Goal: Check status: Check status

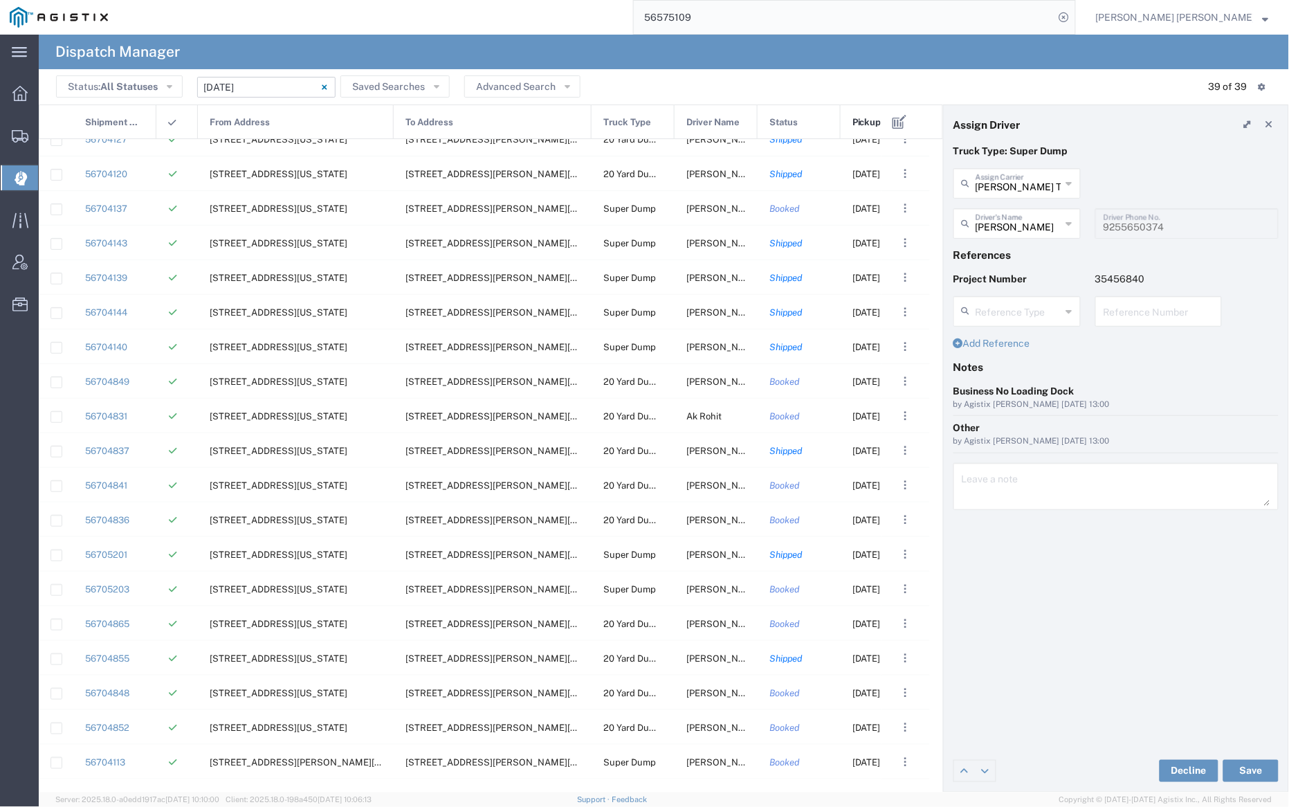
click at [286, 86] on input "[DATE] - [DATE]" at bounding box center [266, 87] width 138 height 21
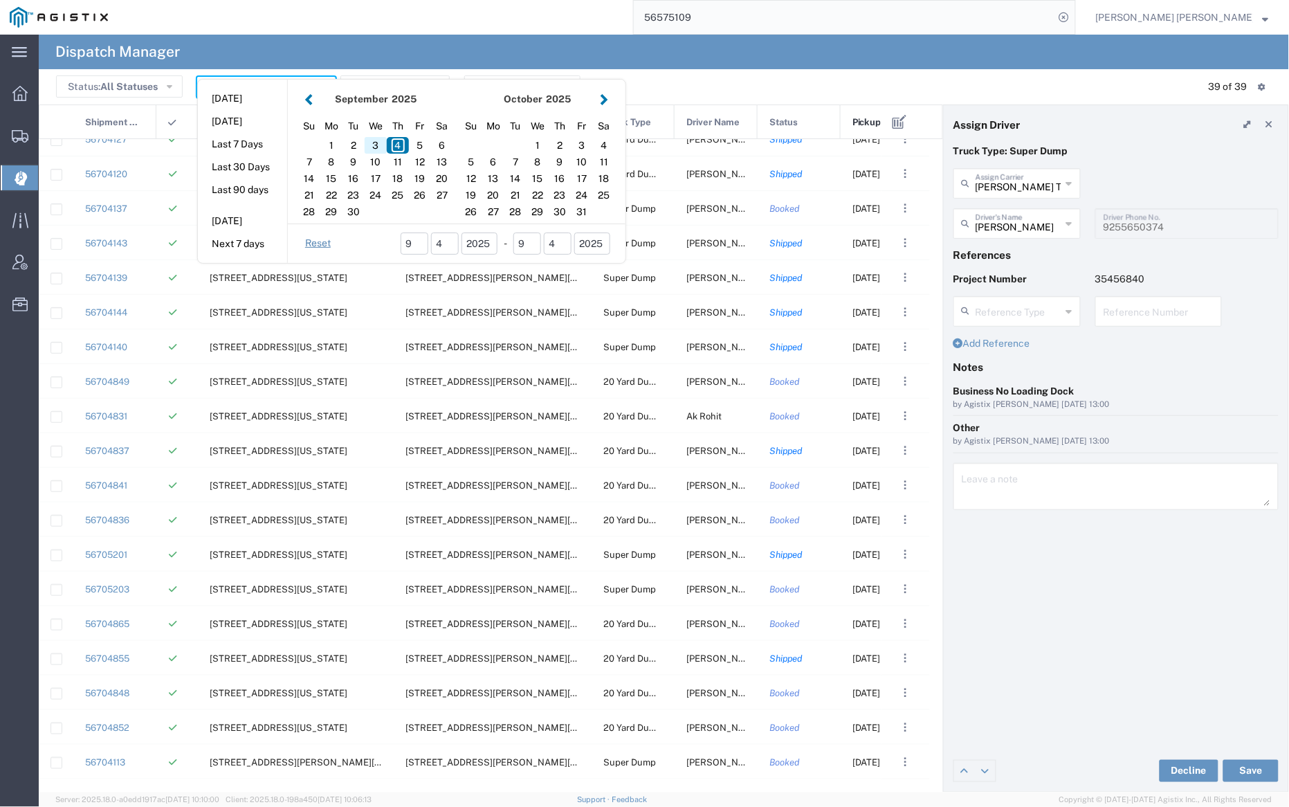
click at [381, 143] on div "3" at bounding box center [376, 145] width 22 height 17
type input "[DATE]"
type input "[DATE] - [DATE]"
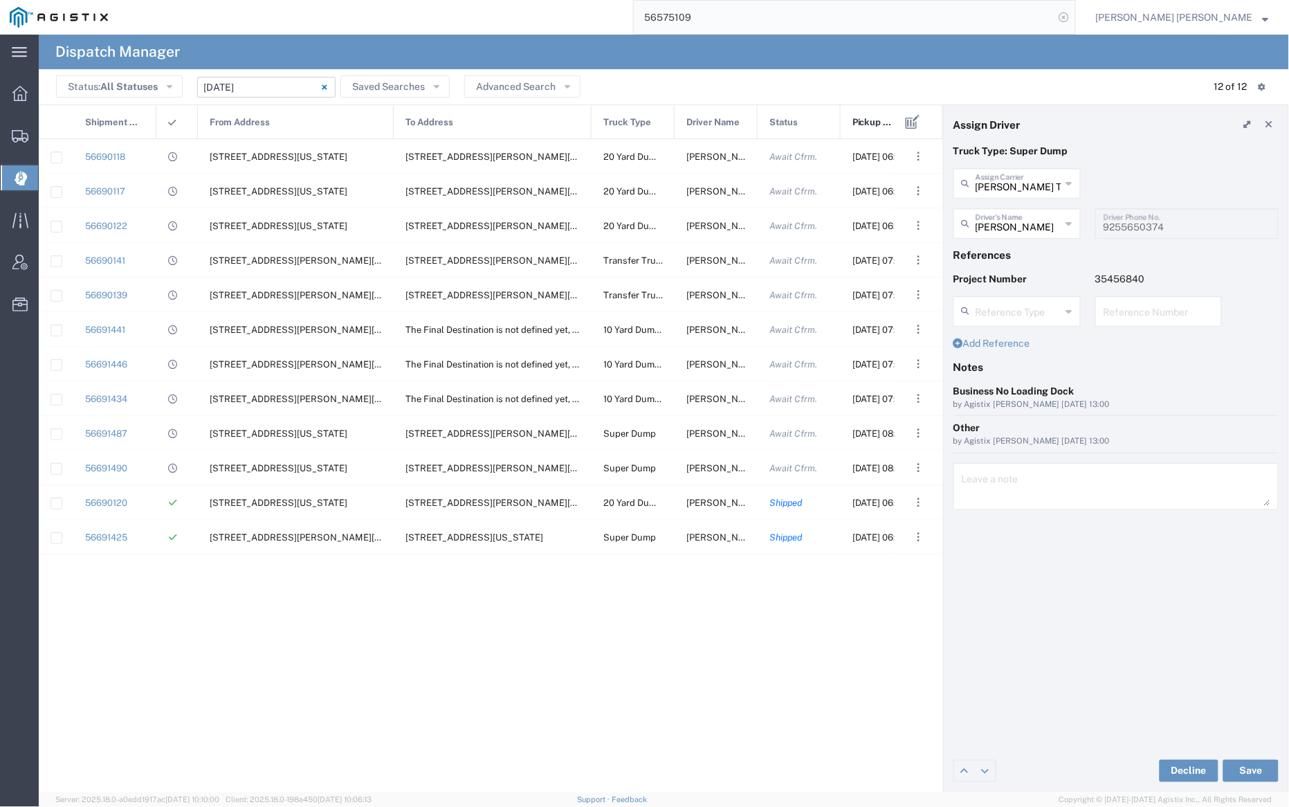
click at [1074, 17] on icon at bounding box center [1063, 17] width 19 height 19
click at [1074, 16] on icon at bounding box center [1063, 17] width 19 height 19
click at [1032, 19] on input "search" at bounding box center [844, 17] width 421 height 33
paste input "56575109"
click at [1074, 15] on icon at bounding box center [1063, 17] width 19 height 19
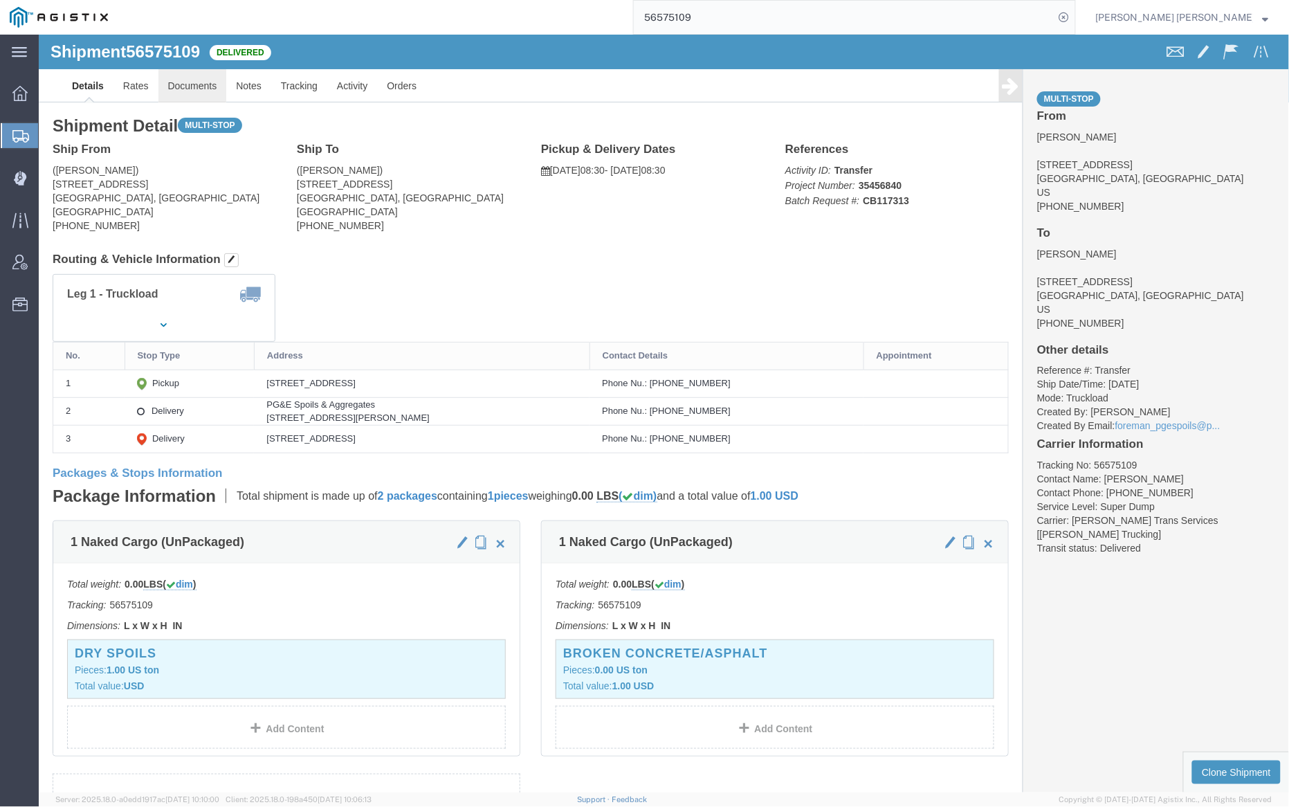
click link "Documents"
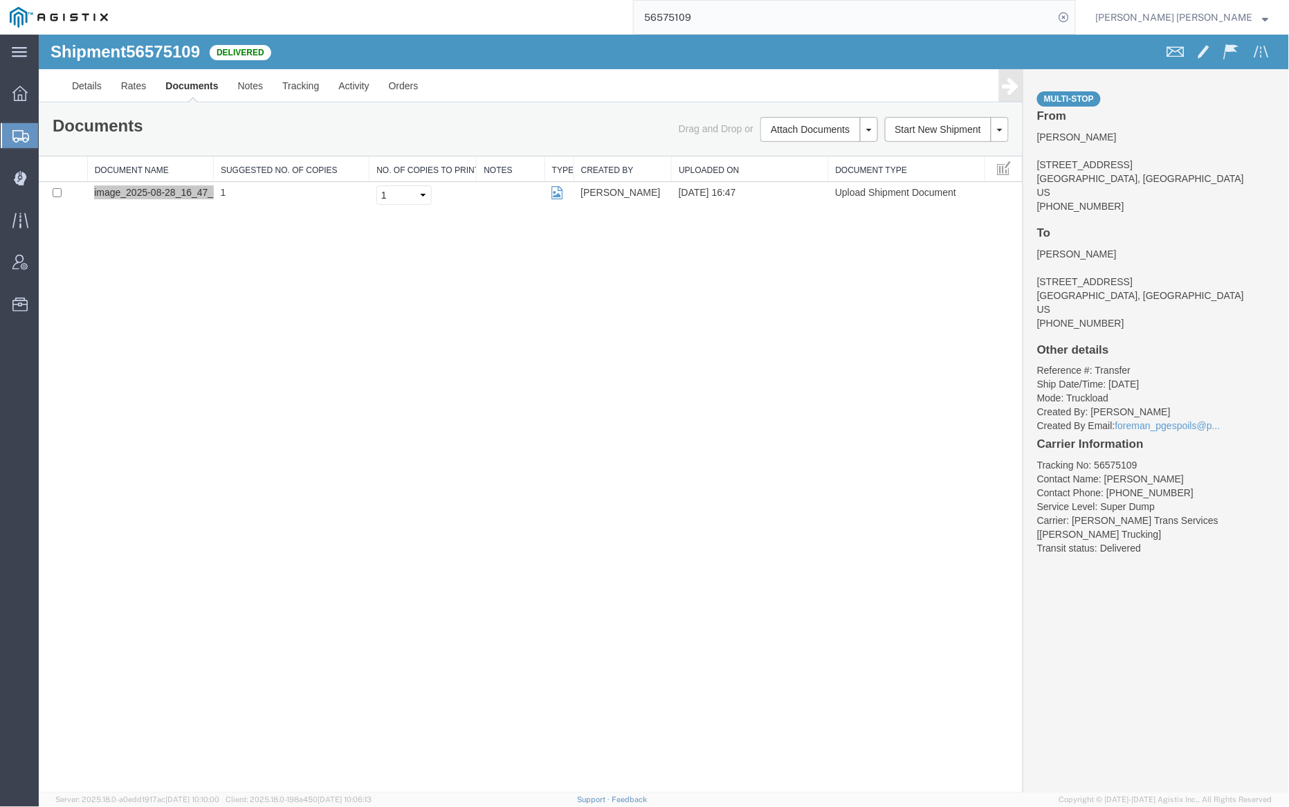
click at [742, 19] on input "56575109" at bounding box center [844, 17] width 421 height 33
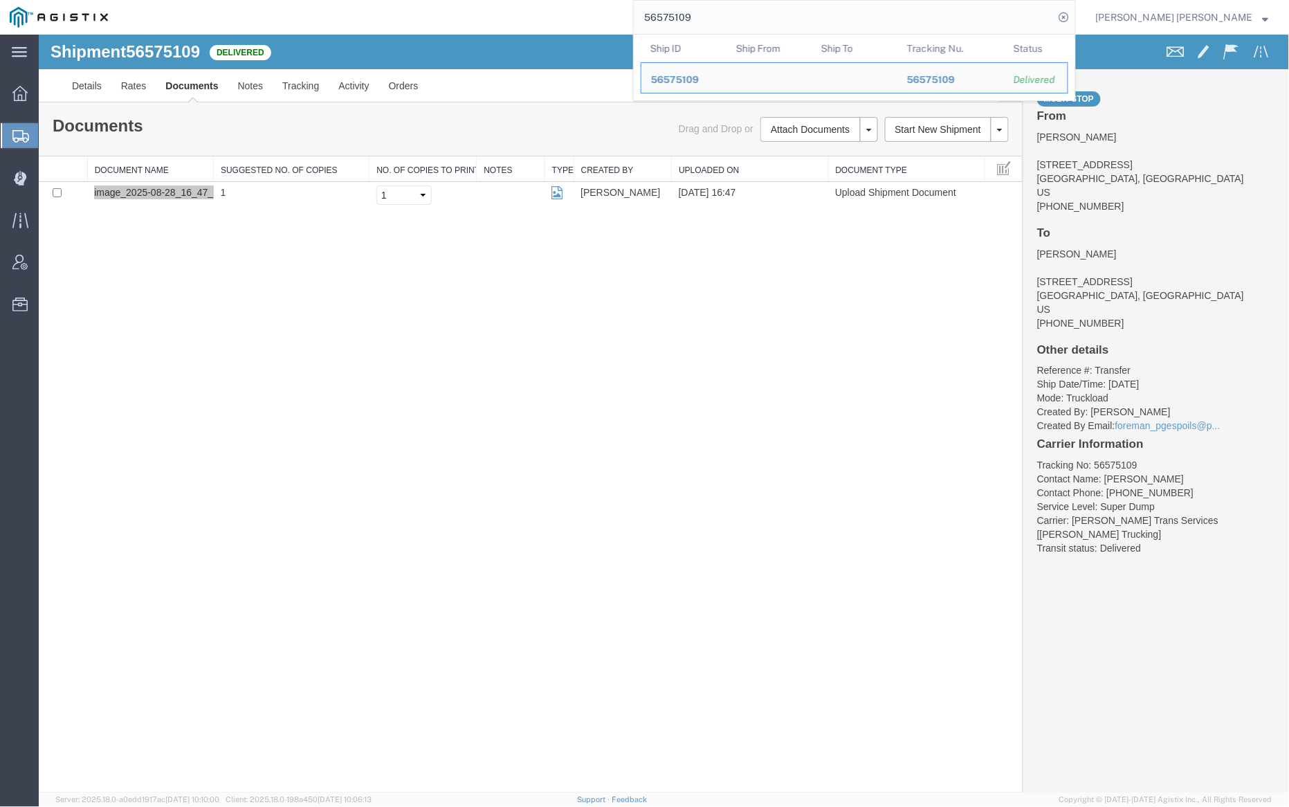
click at [742, 19] on input "56575109" at bounding box center [844, 17] width 421 height 33
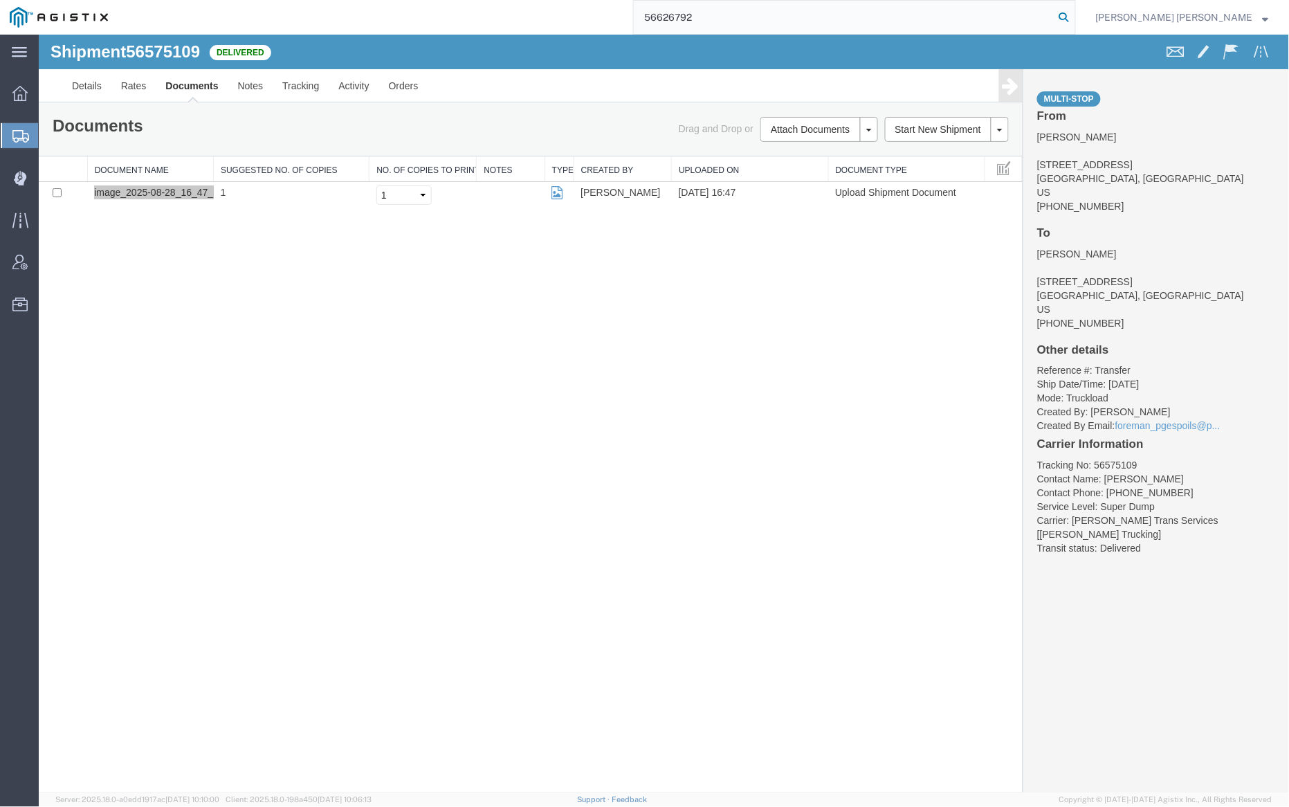
click at [1074, 15] on icon at bounding box center [1063, 17] width 19 height 19
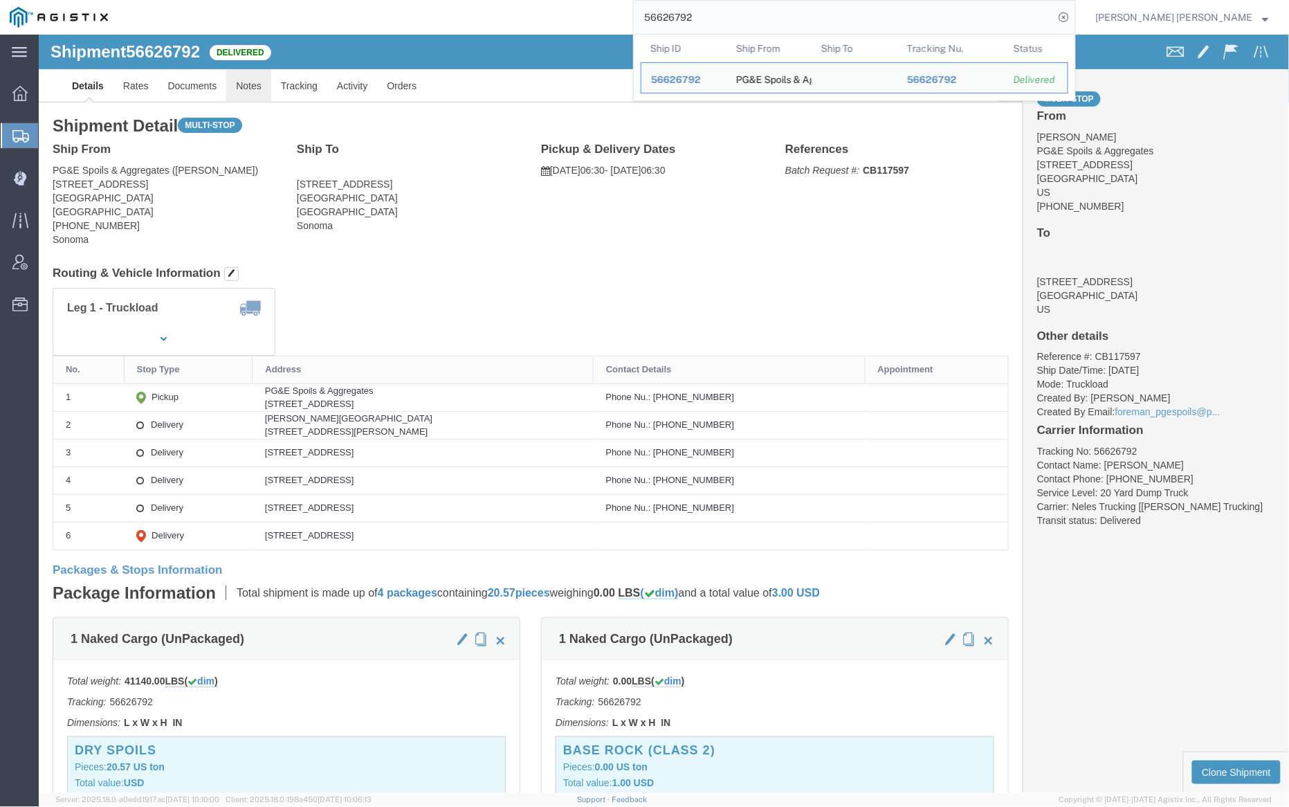
click link "Notes"
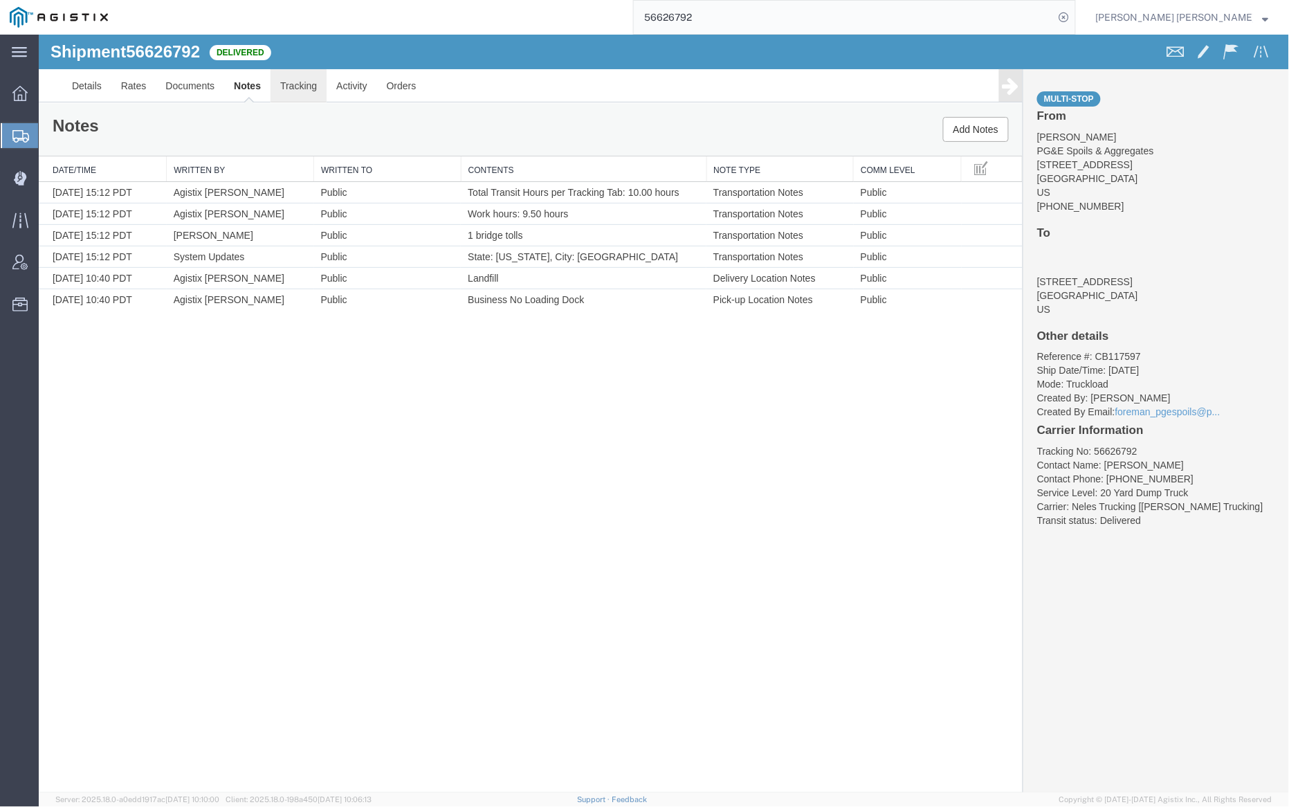
click at [300, 86] on link "Tracking" at bounding box center [298, 84] width 56 height 33
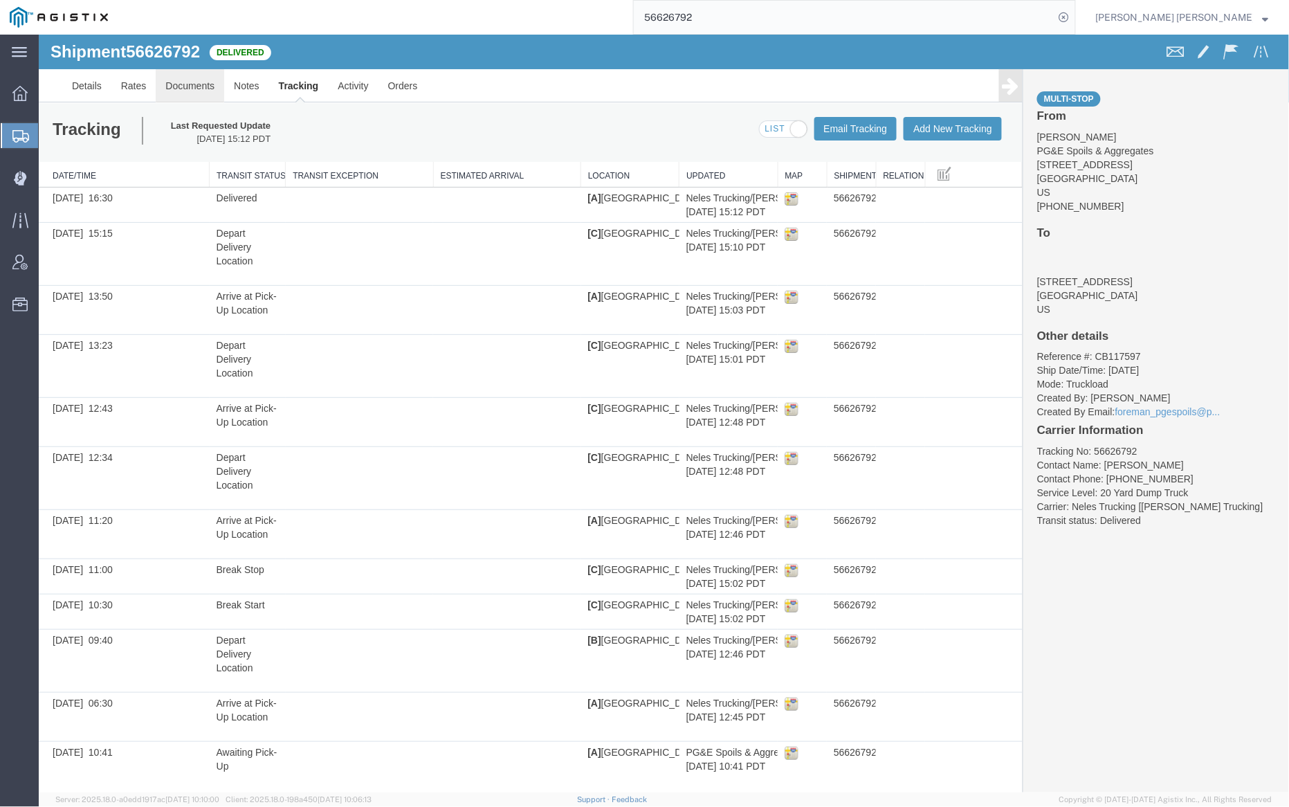
click at [199, 83] on link "Documents" at bounding box center [189, 84] width 68 height 33
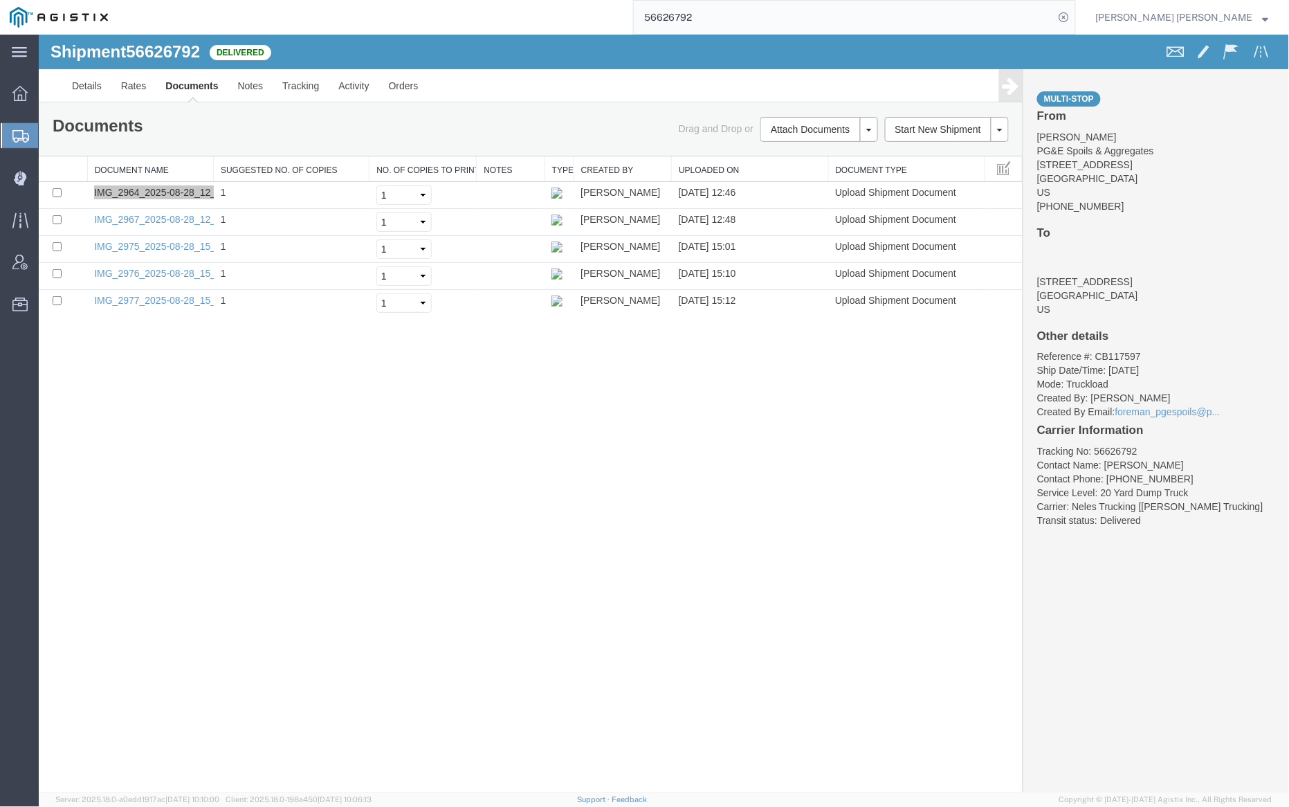
click at [720, 14] on input "56626792" at bounding box center [844, 17] width 421 height 33
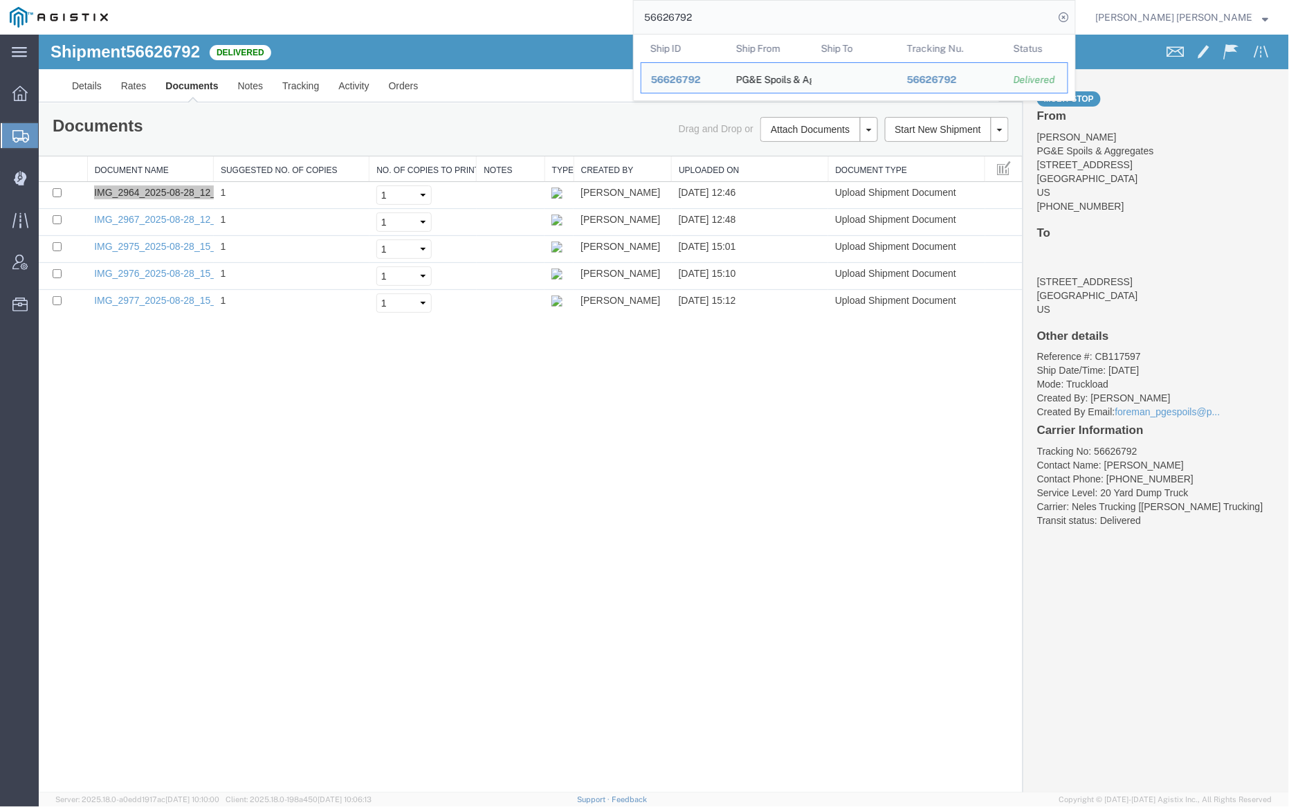
click at [720, 14] on input "56626792" at bounding box center [844, 17] width 421 height 33
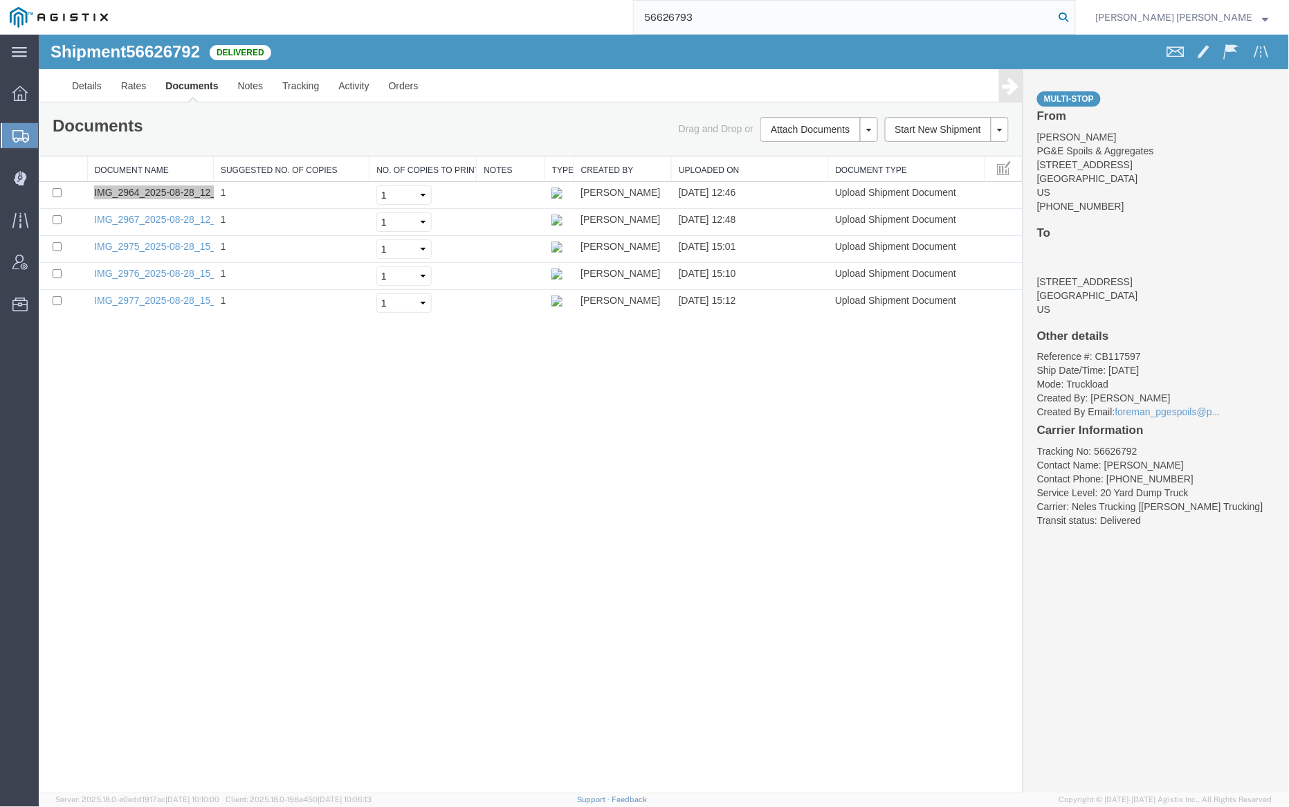
click at [1074, 17] on icon at bounding box center [1063, 17] width 19 height 19
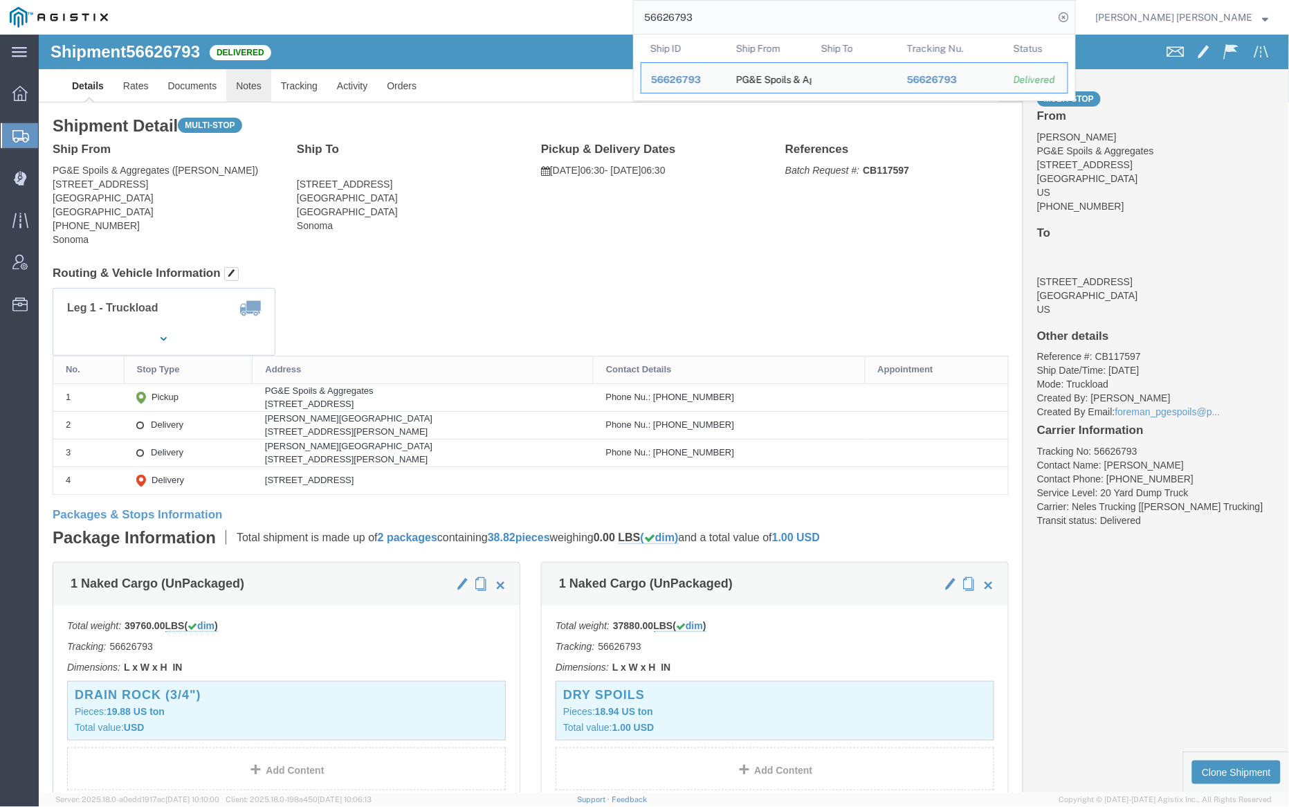
click link "Notes"
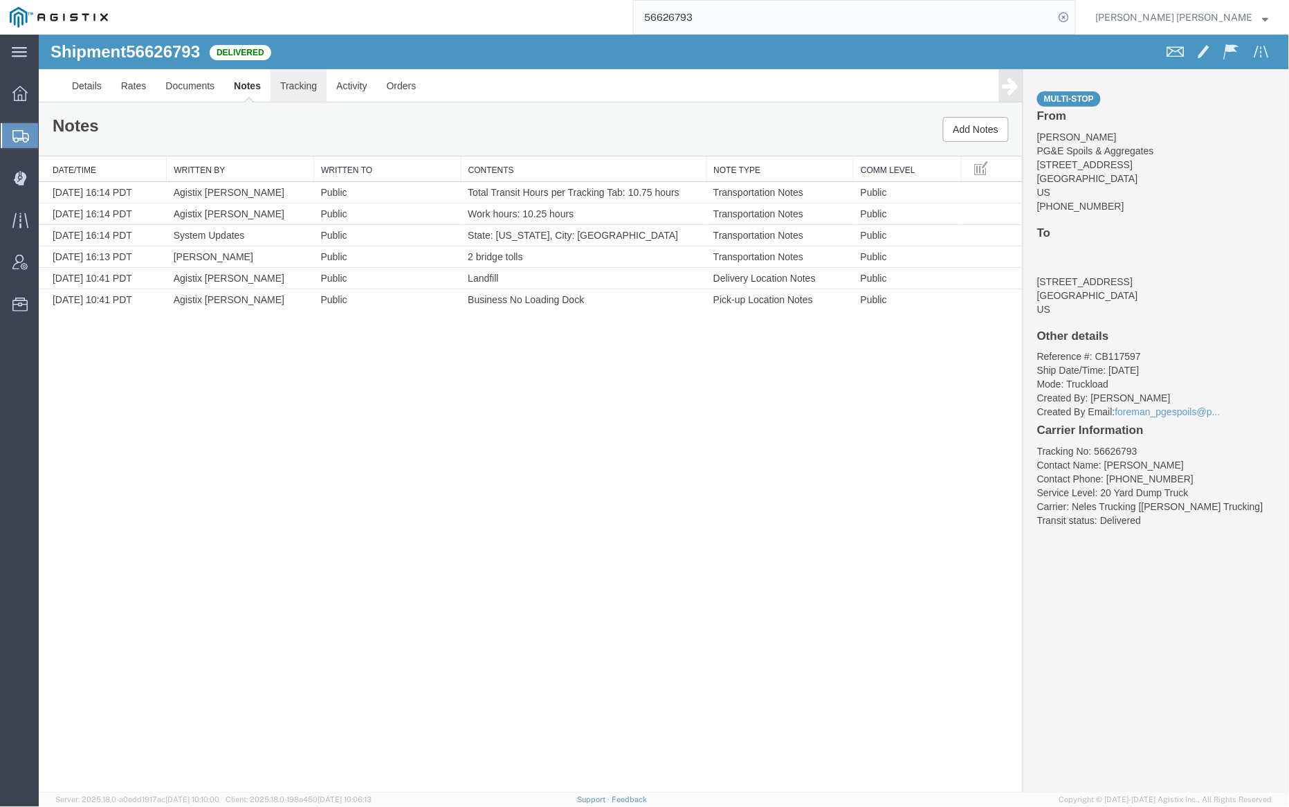
click at [305, 85] on link "Tracking" at bounding box center [298, 84] width 56 height 33
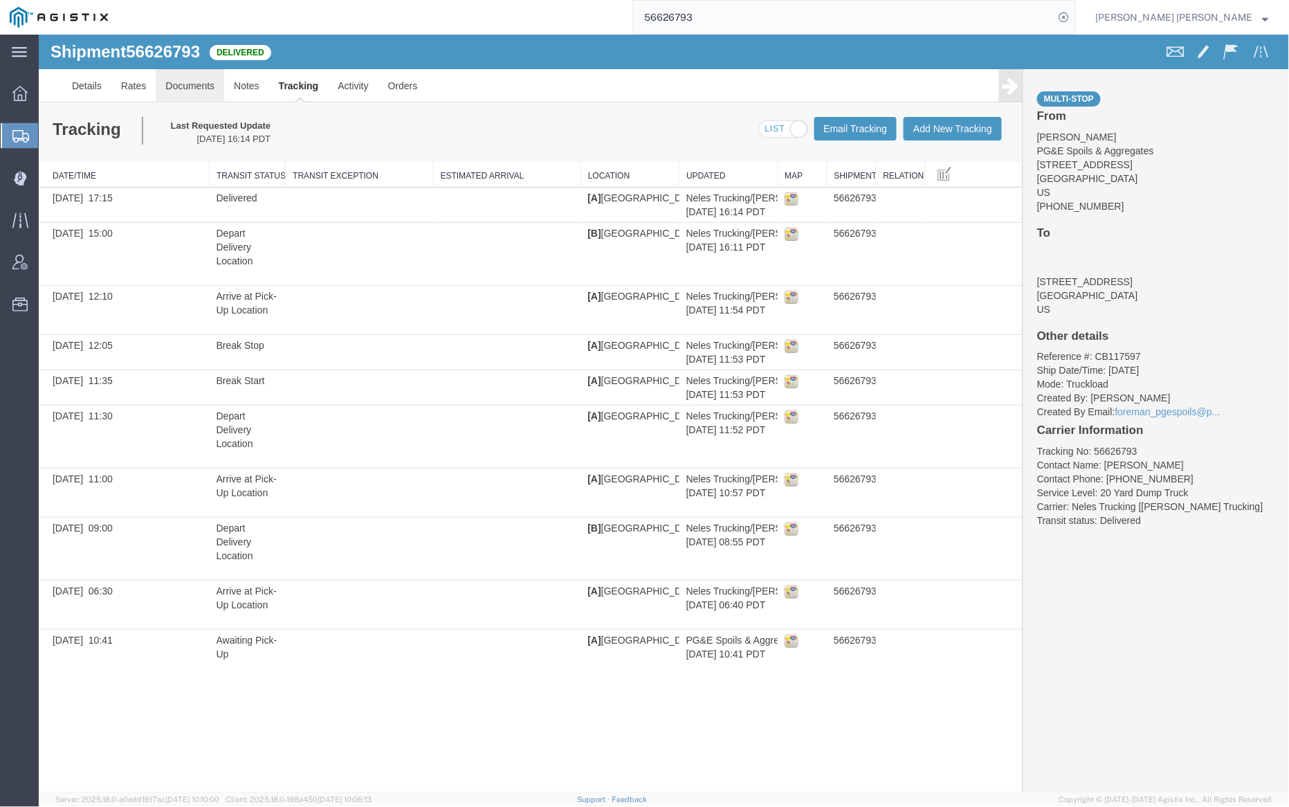
click at [186, 84] on link "Documents" at bounding box center [189, 84] width 68 height 33
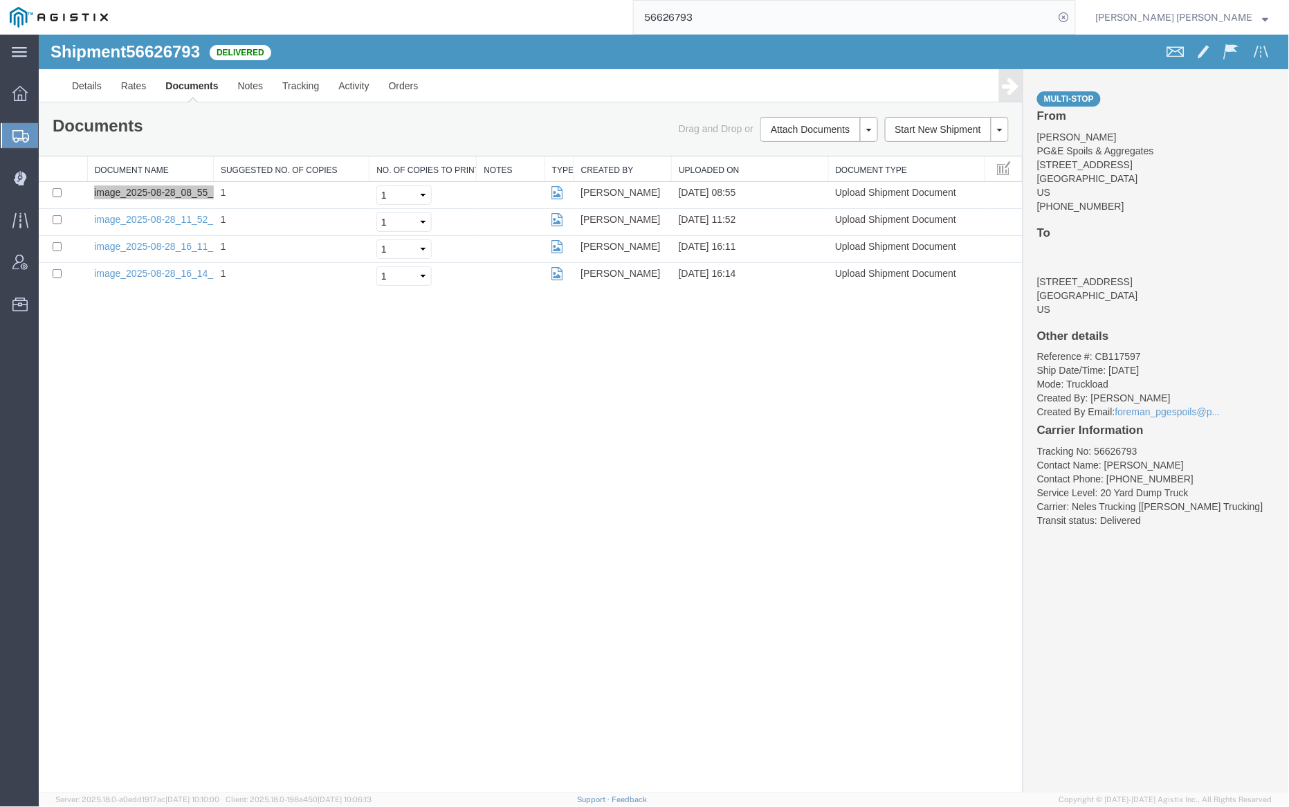
click at [753, 15] on input "56626793" at bounding box center [844, 17] width 421 height 33
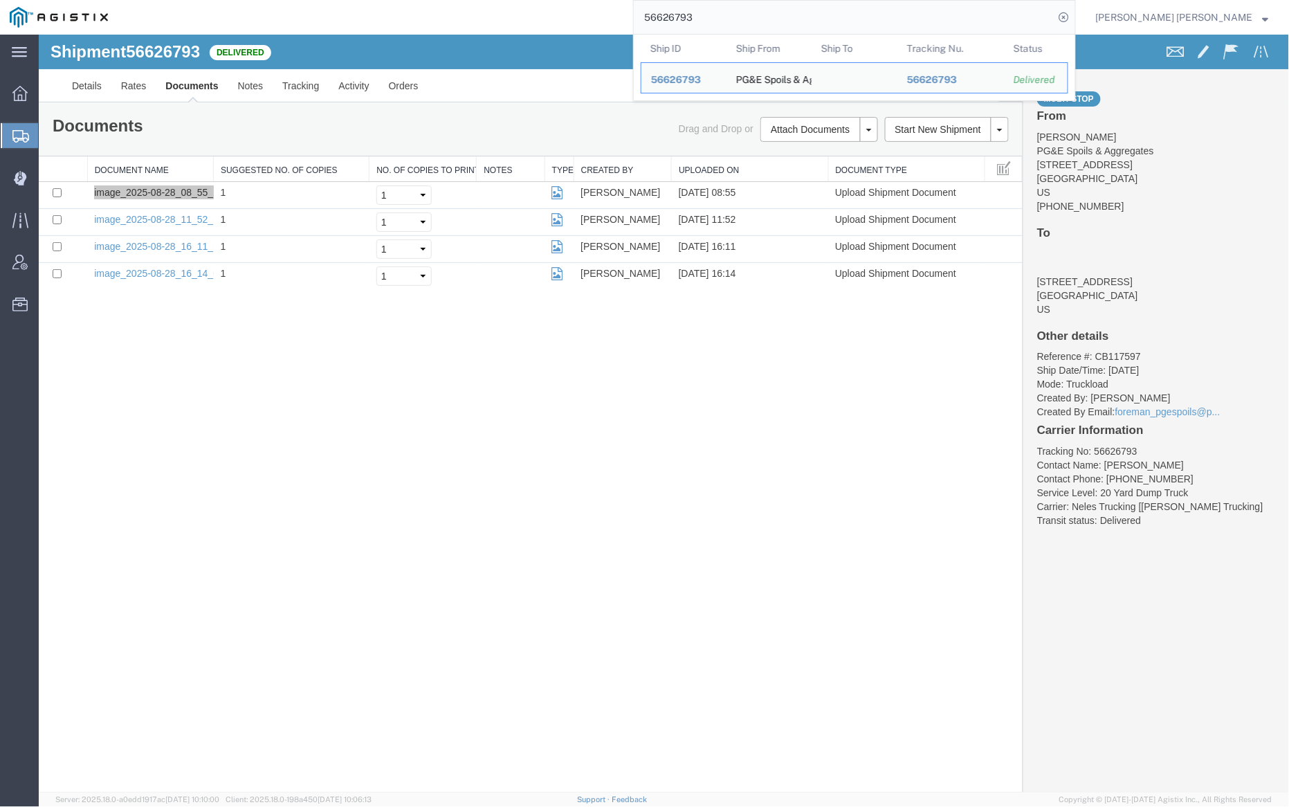
click at [752, 15] on input "56626793" at bounding box center [844, 17] width 421 height 33
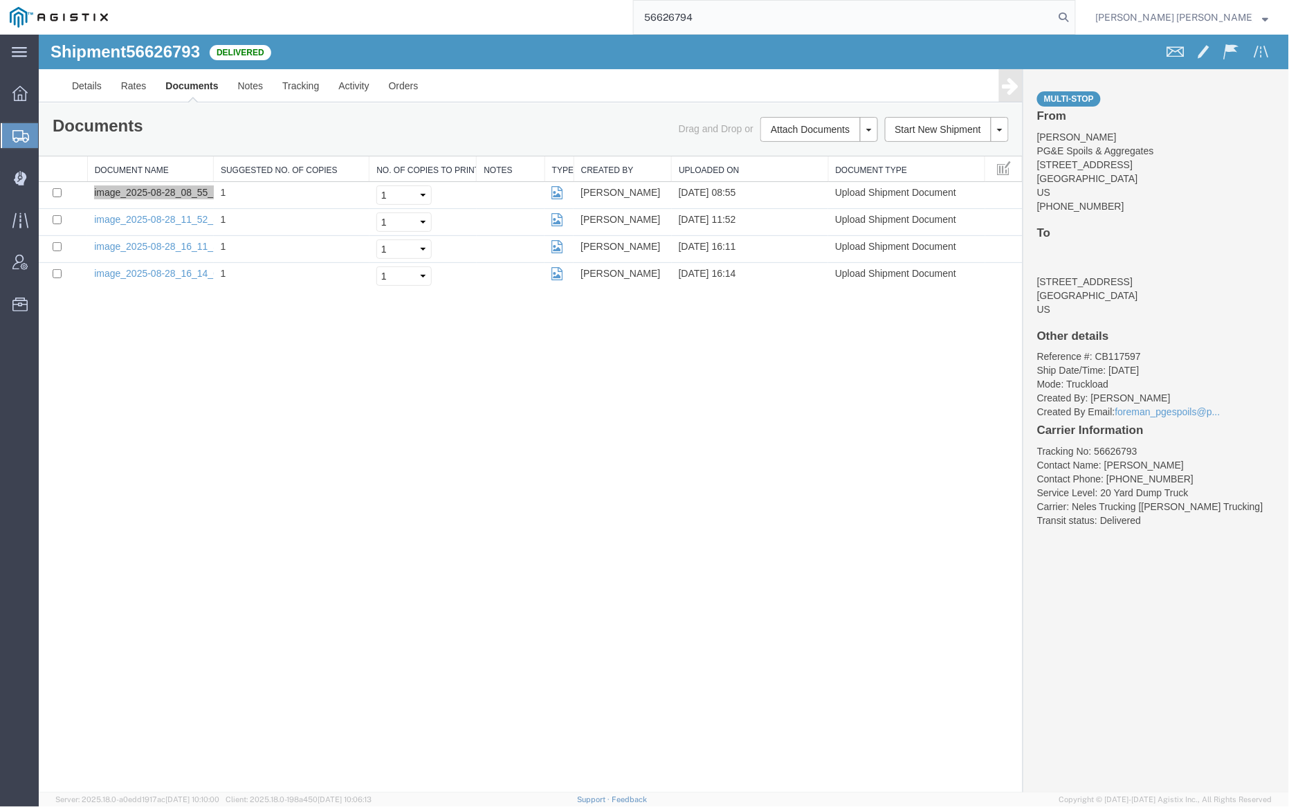
drag, startPoint x: 1142, startPoint y: 14, endPoint x: 1089, endPoint y: 14, distance: 52.6
click at [1074, 13] on icon at bounding box center [1063, 17] width 19 height 19
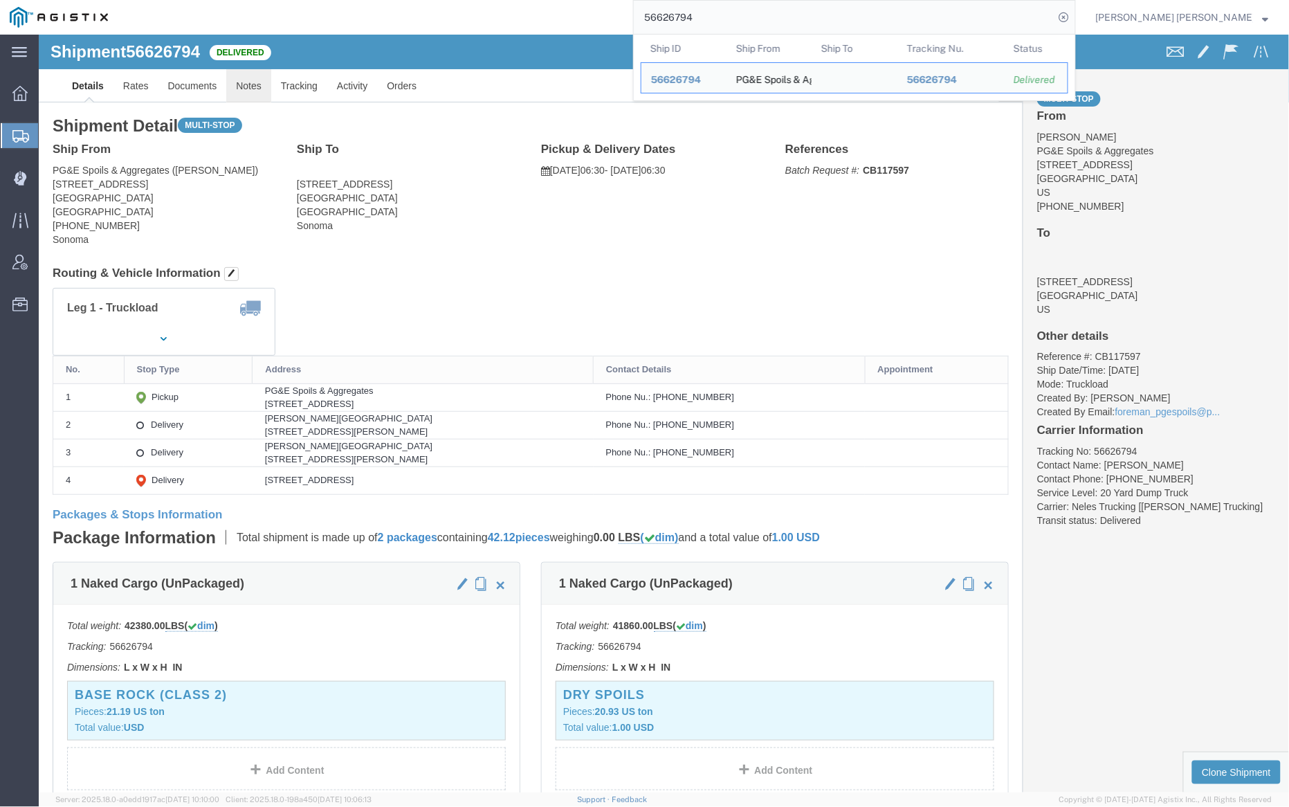
click link "Notes"
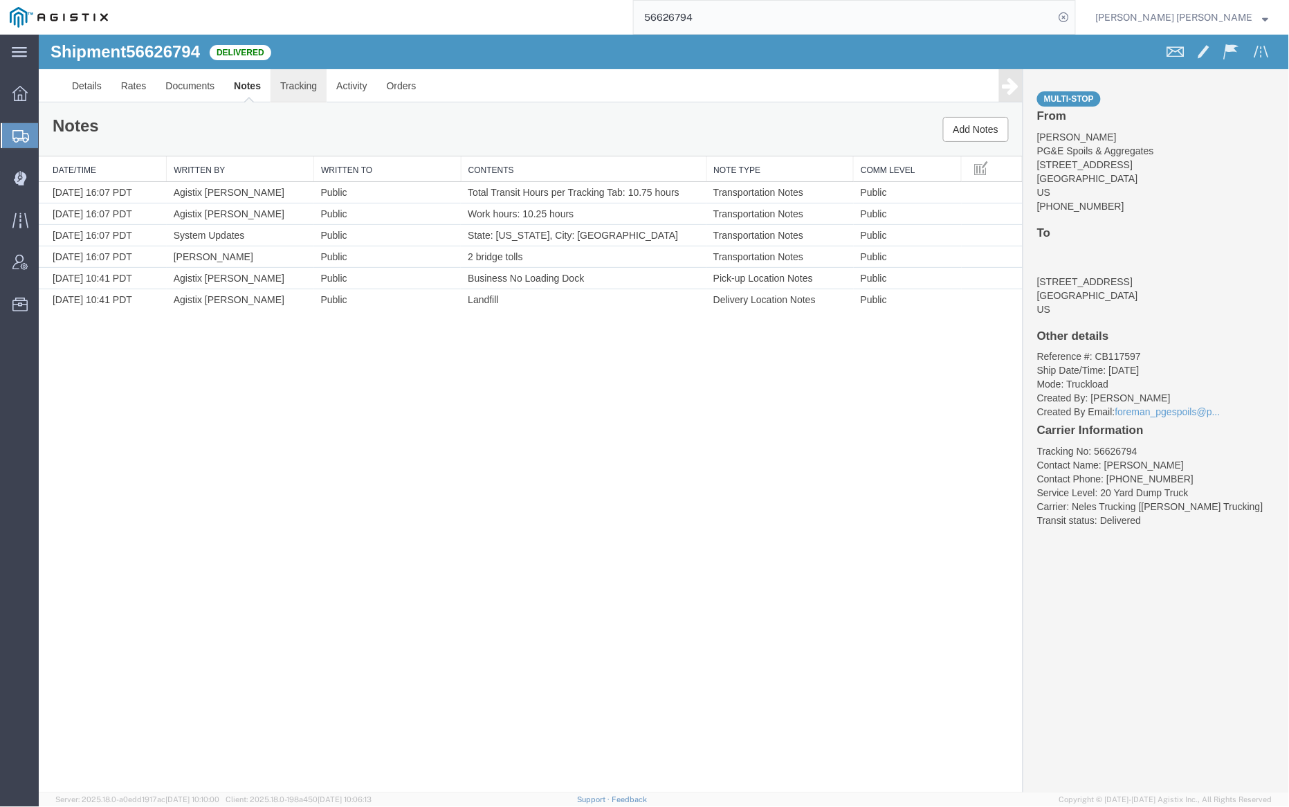
click at [287, 84] on link "Tracking" at bounding box center [298, 84] width 56 height 33
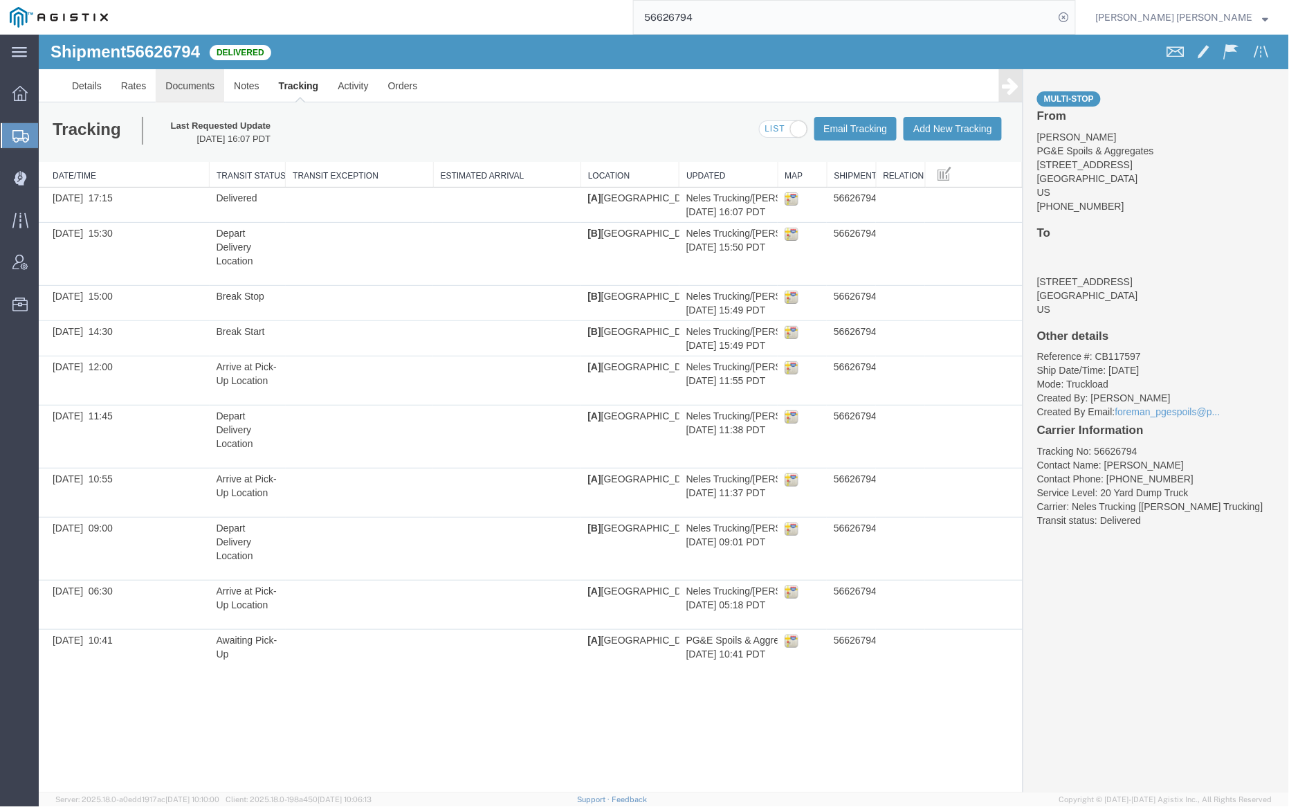
click at [190, 82] on link "Documents" at bounding box center [189, 84] width 68 height 33
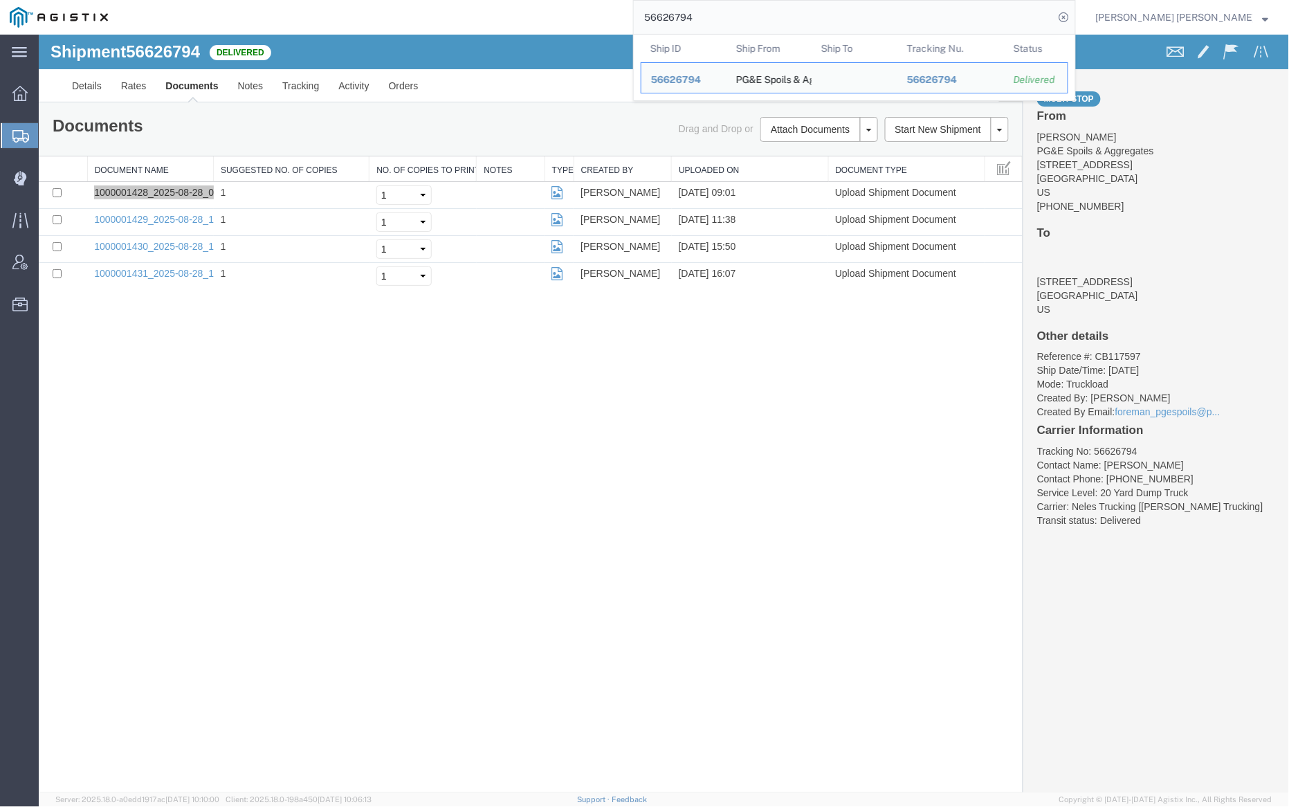
click at [738, 17] on input "56626794" at bounding box center [844, 17] width 421 height 33
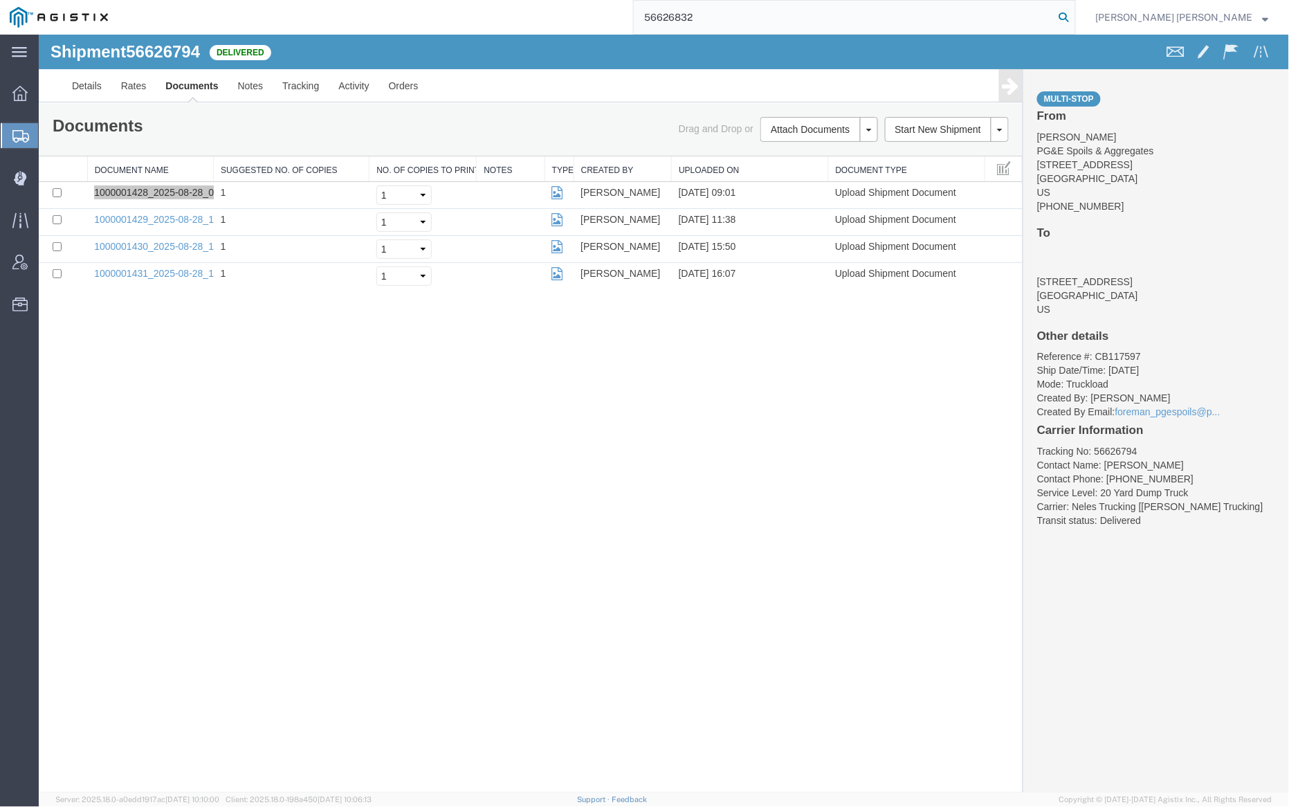
click at [1074, 17] on icon at bounding box center [1063, 17] width 19 height 19
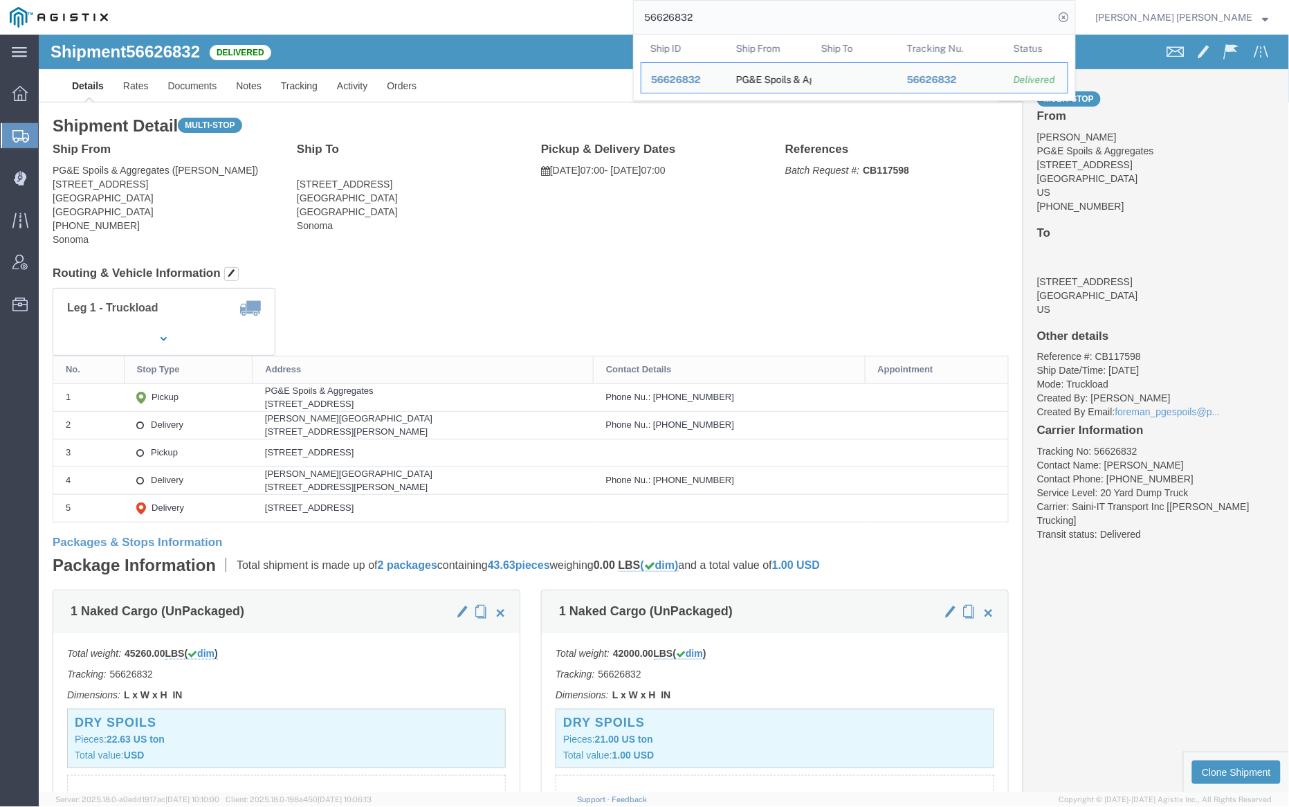
click span "56626832"
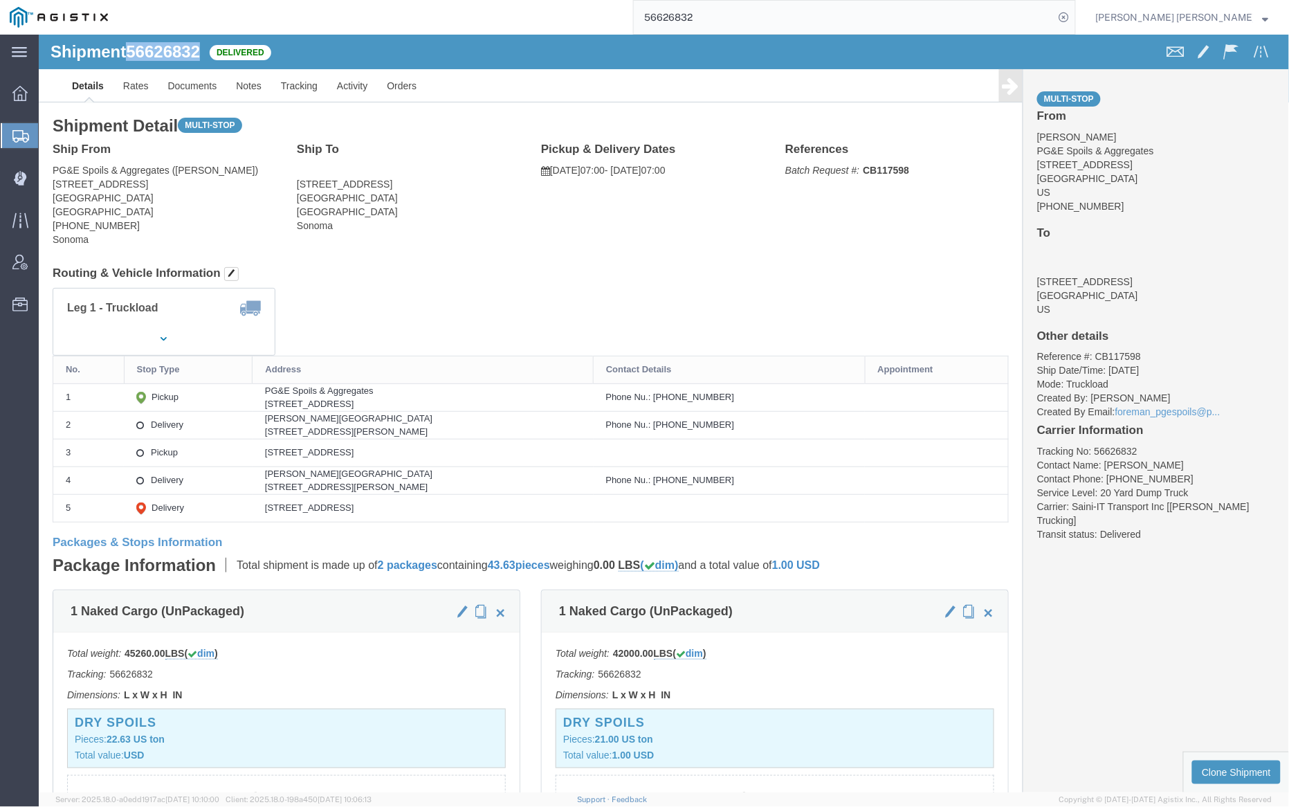
copy span "56626832"
click link "Notes"
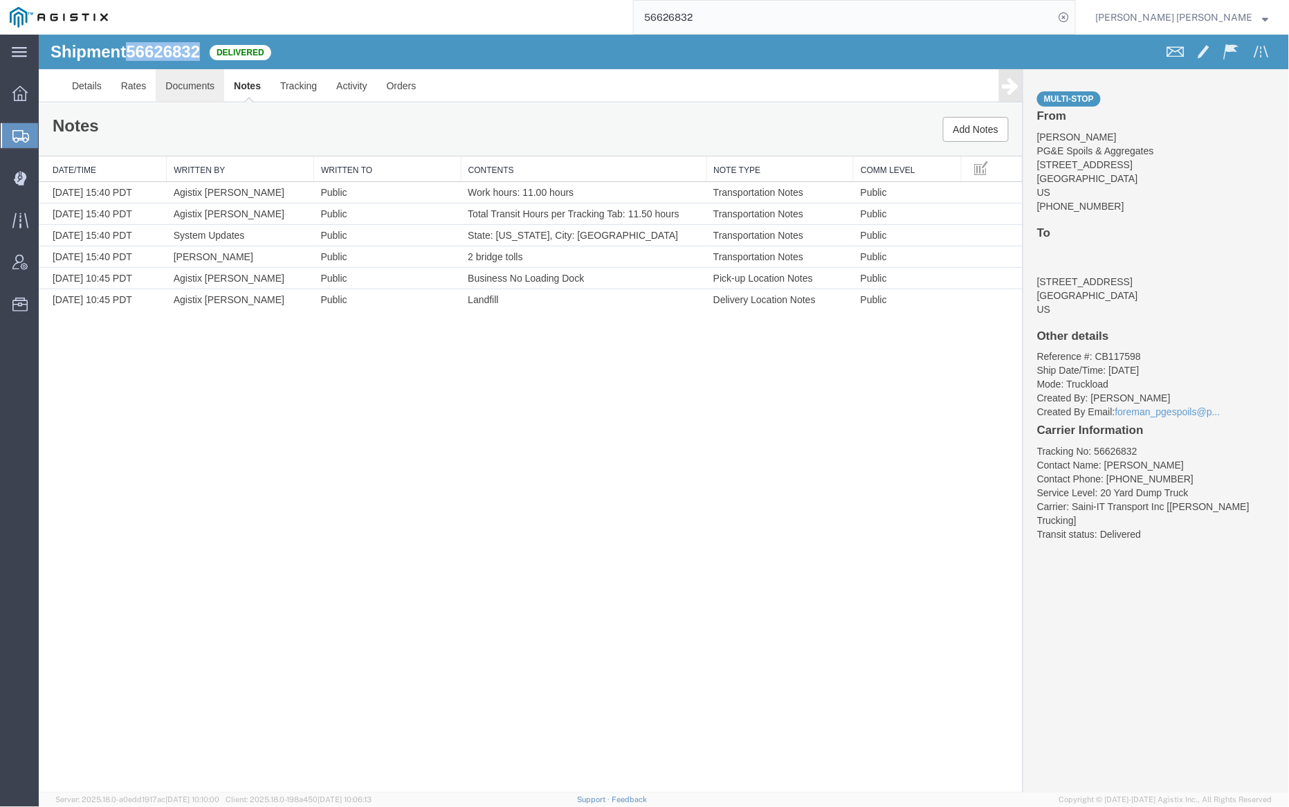
click at [187, 89] on link "Documents" at bounding box center [189, 84] width 68 height 33
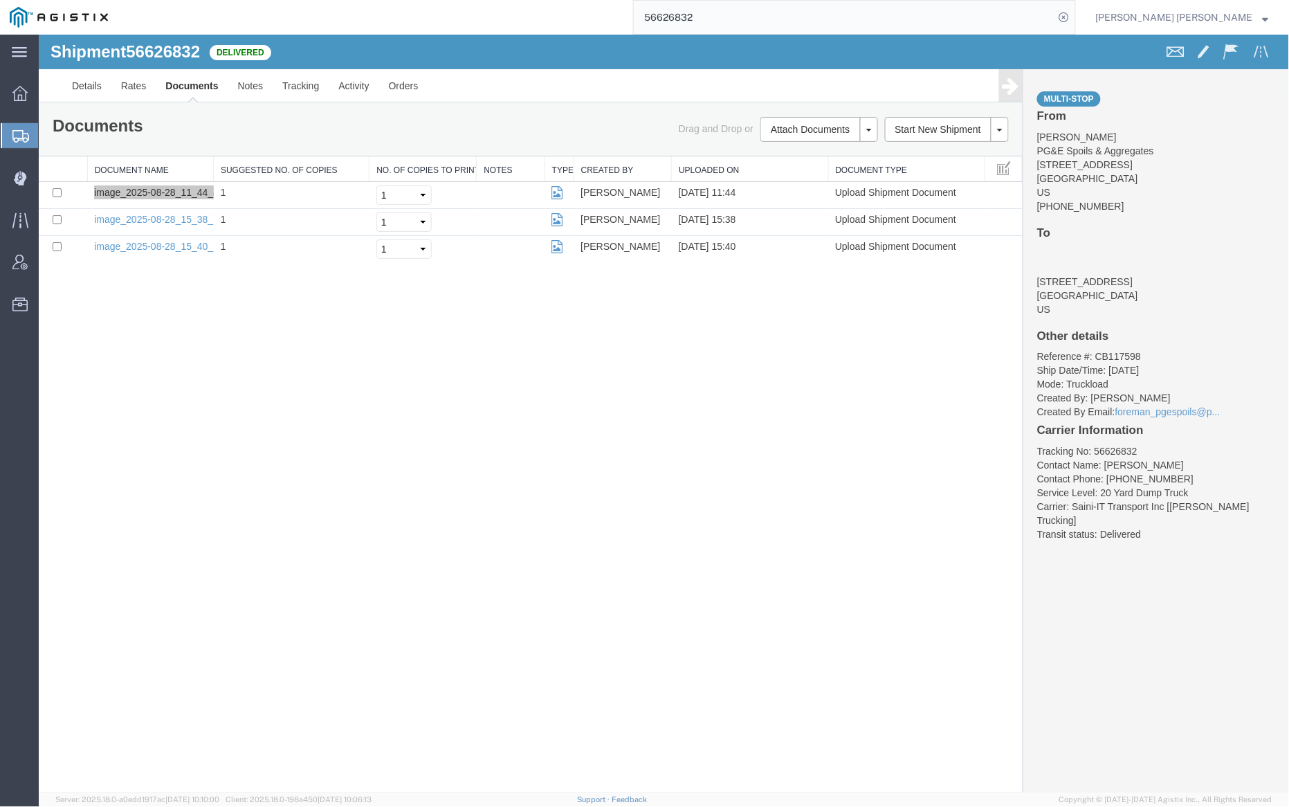
click at [746, 18] on input "56626832" at bounding box center [844, 17] width 421 height 33
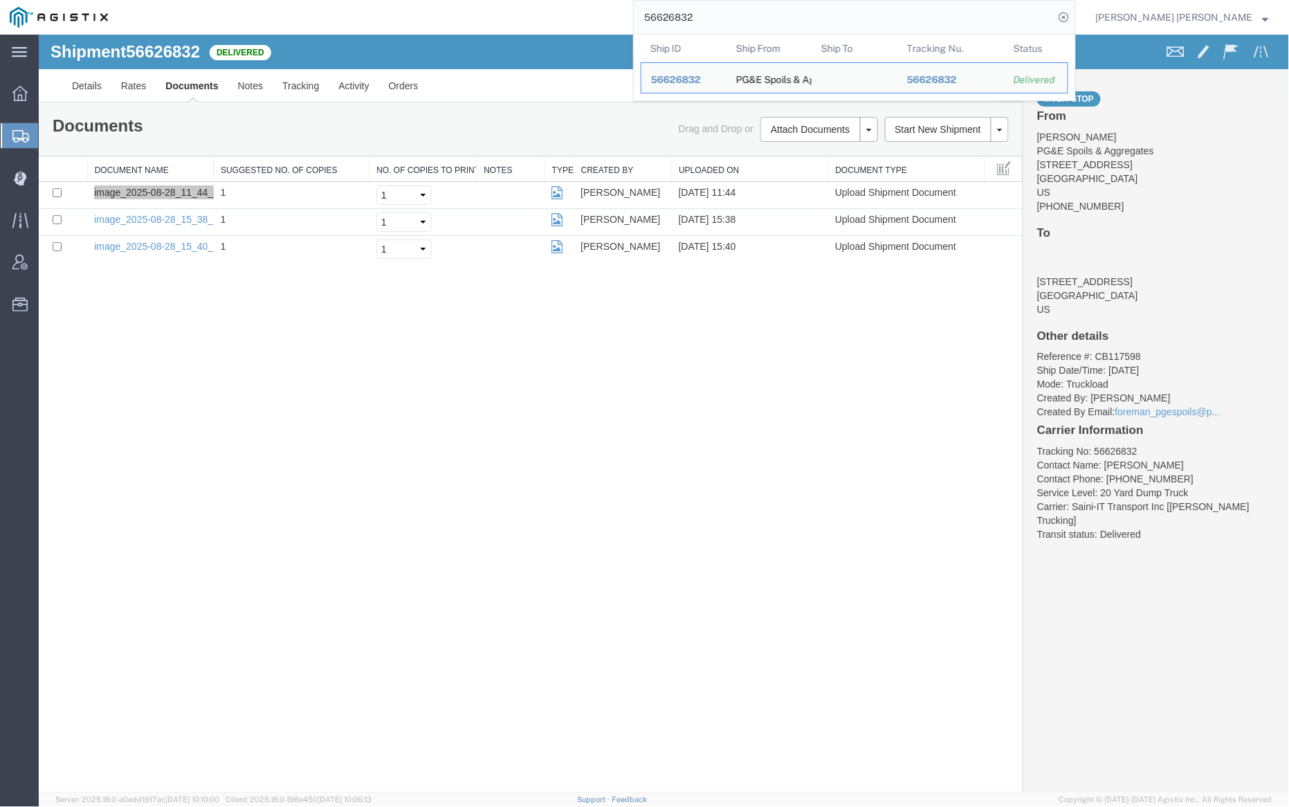
click at [746, 18] on input "56626832" at bounding box center [844, 17] width 421 height 33
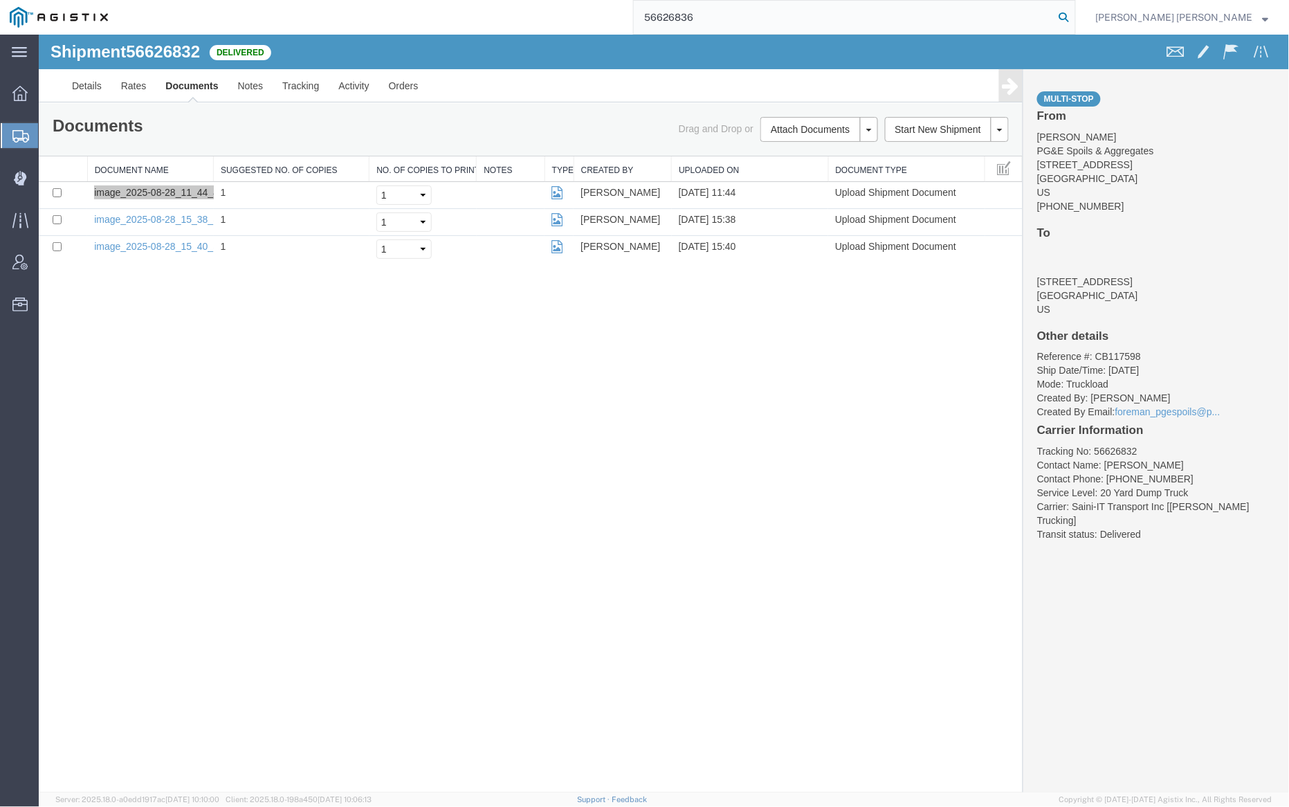
click at [1074, 17] on icon at bounding box center [1063, 17] width 19 height 19
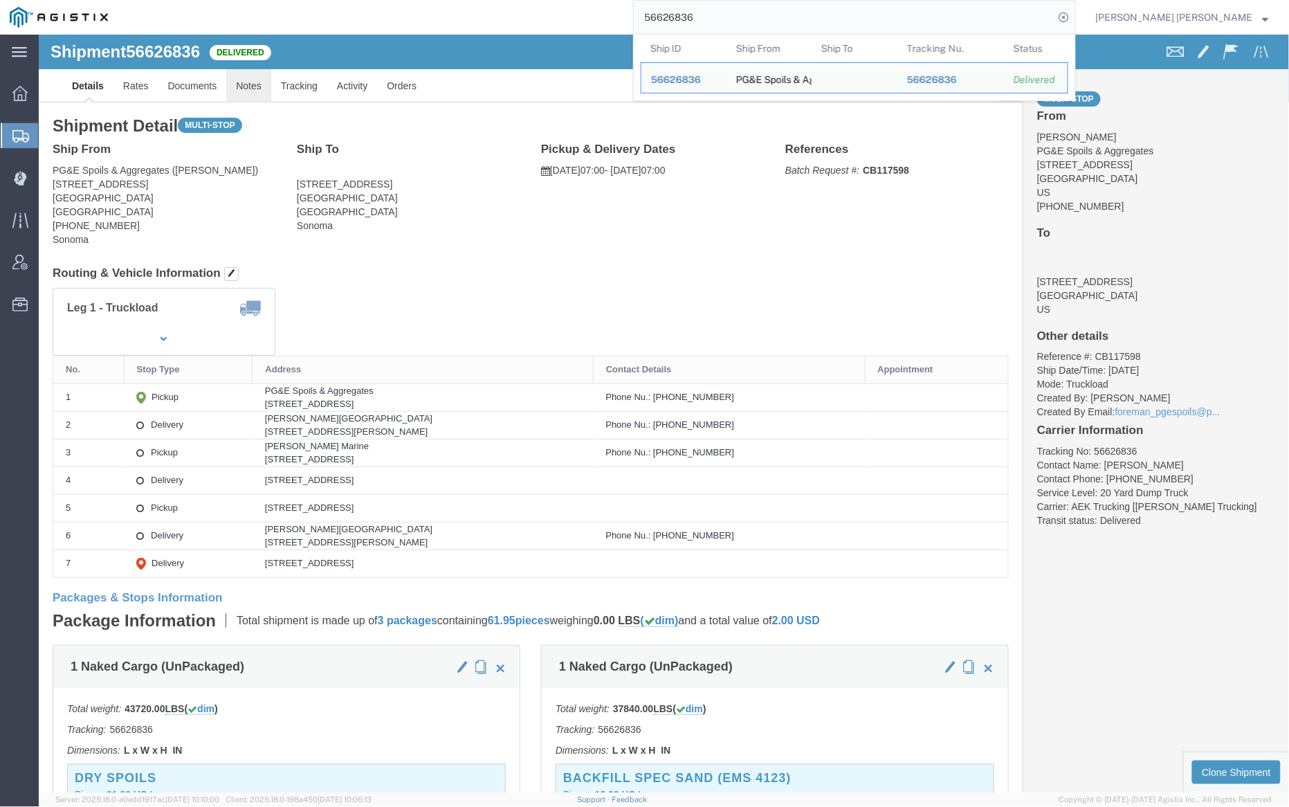
click link "Notes"
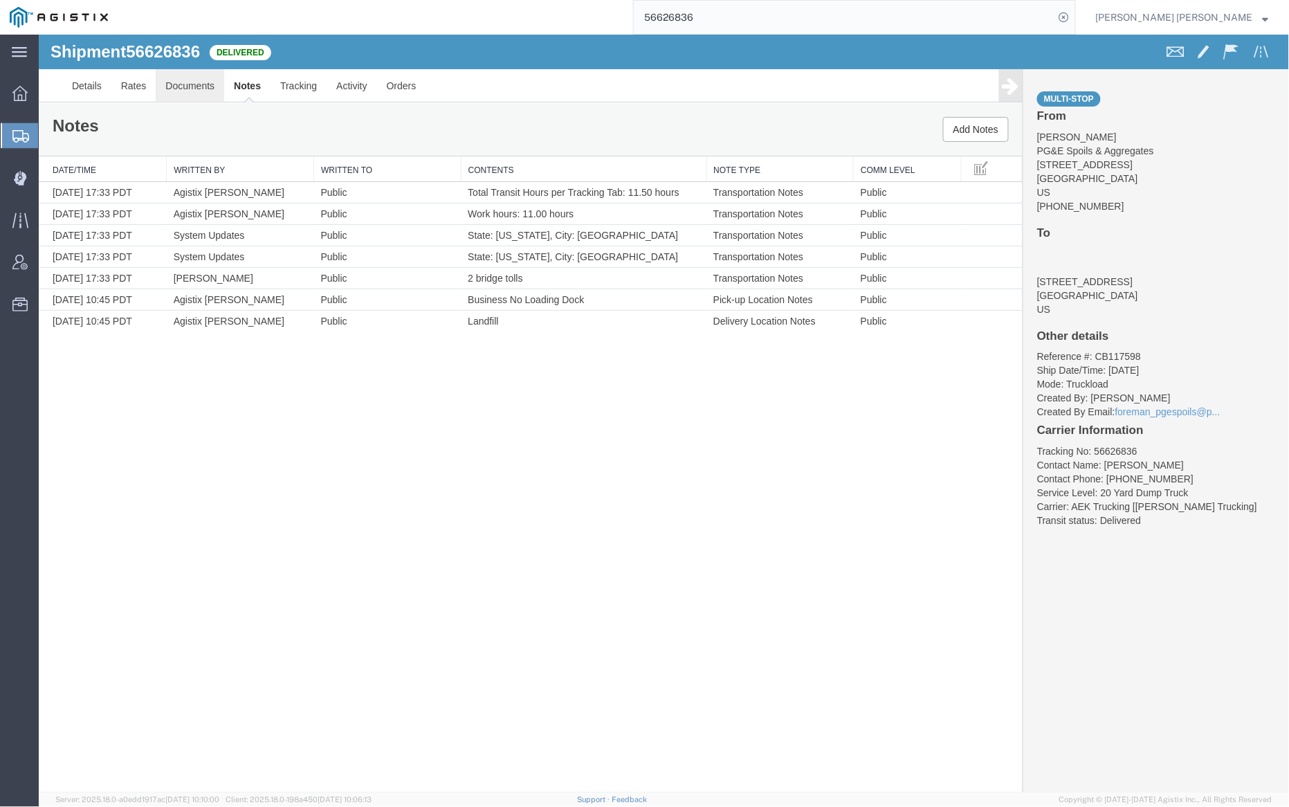
click at [202, 83] on link "Documents" at bounding box center [189, 84] width 68 height 33
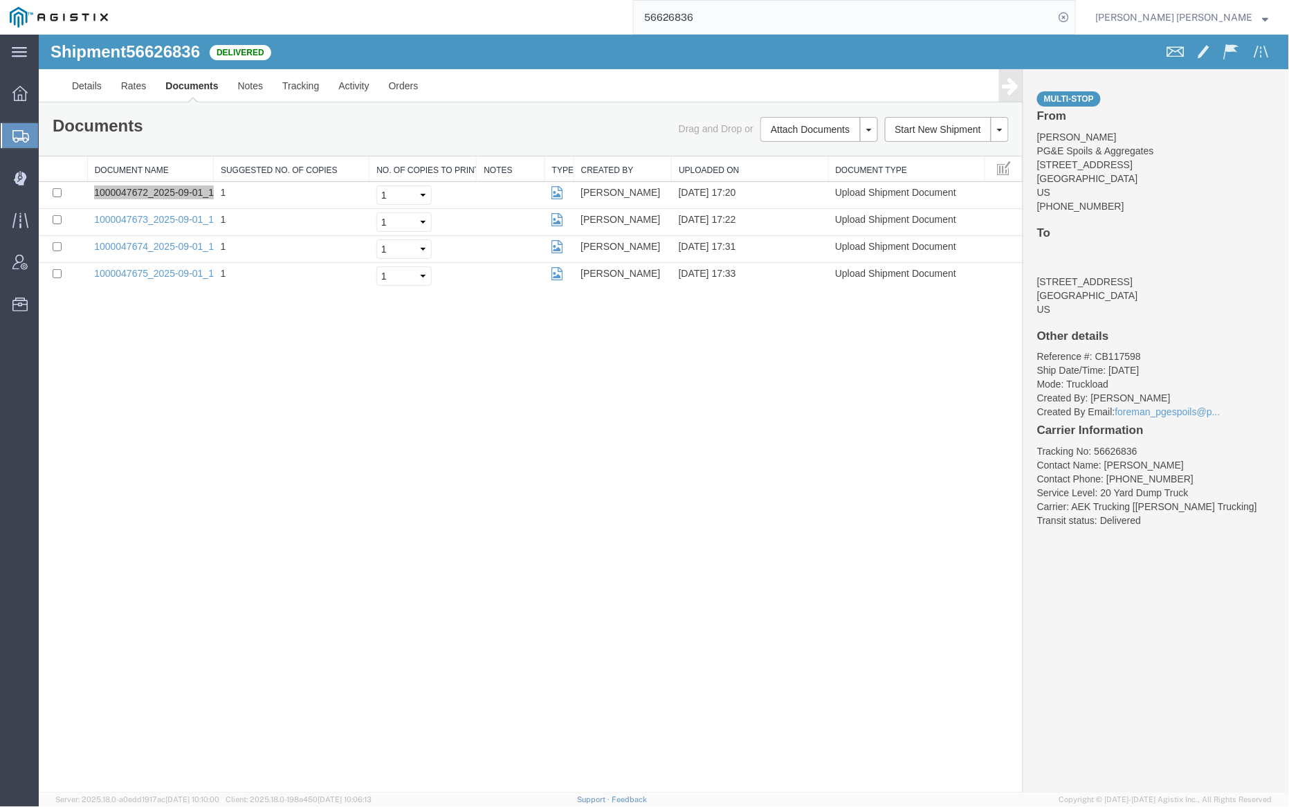
click at [742, 12] on input "56626836" at bounding box center [844, 17] width 421 height 33
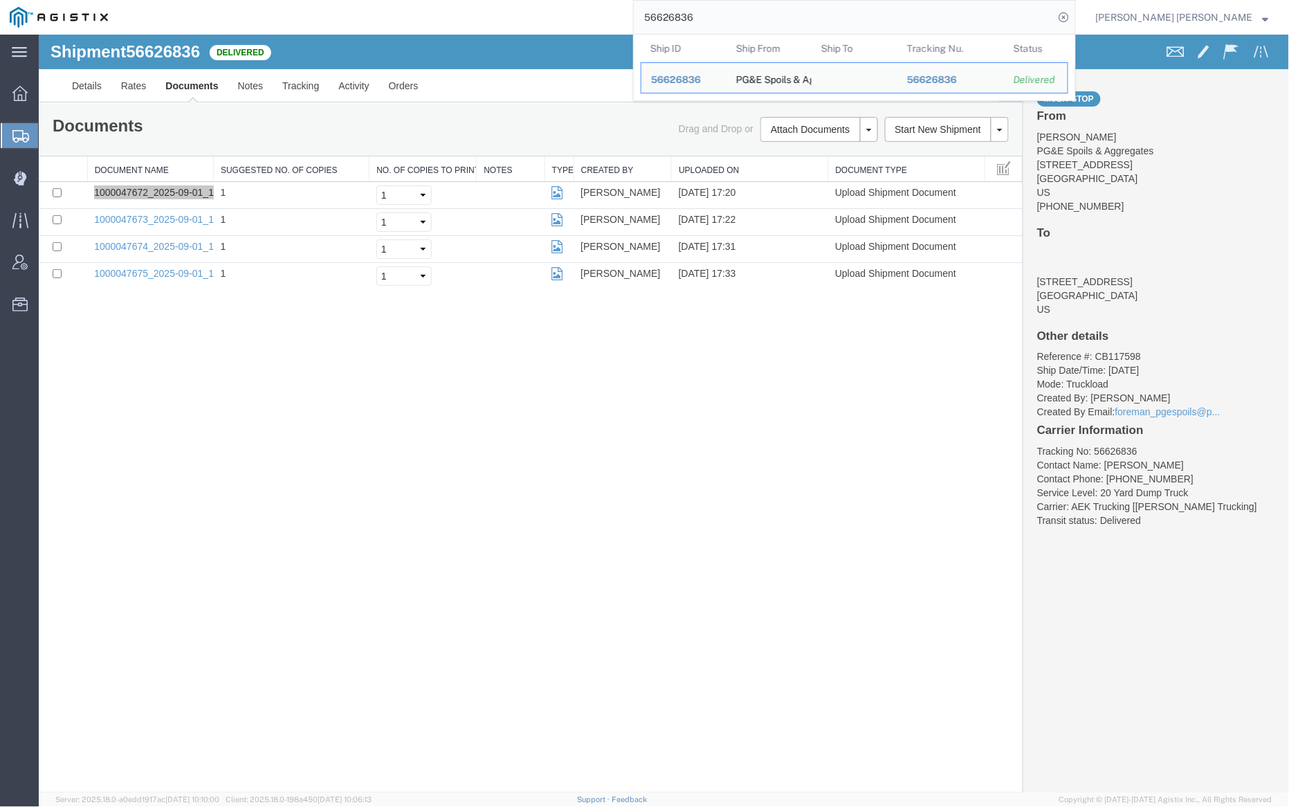
click at [742, 12] on input "56626836" at bounding box center [844, 17] width 421 height 33
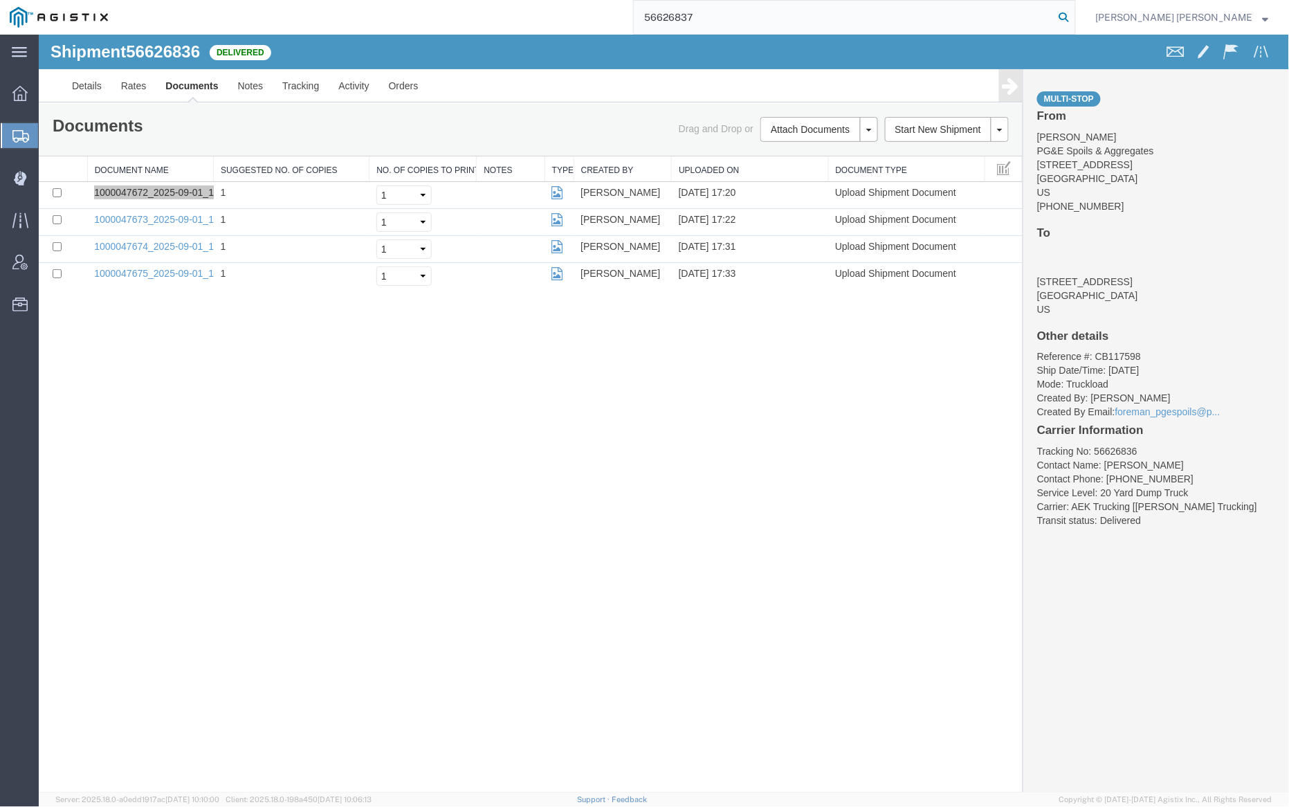
type input "56626837"
click at [1074, 16] on icon at bounding box center [1063, 17] width 19 height 19
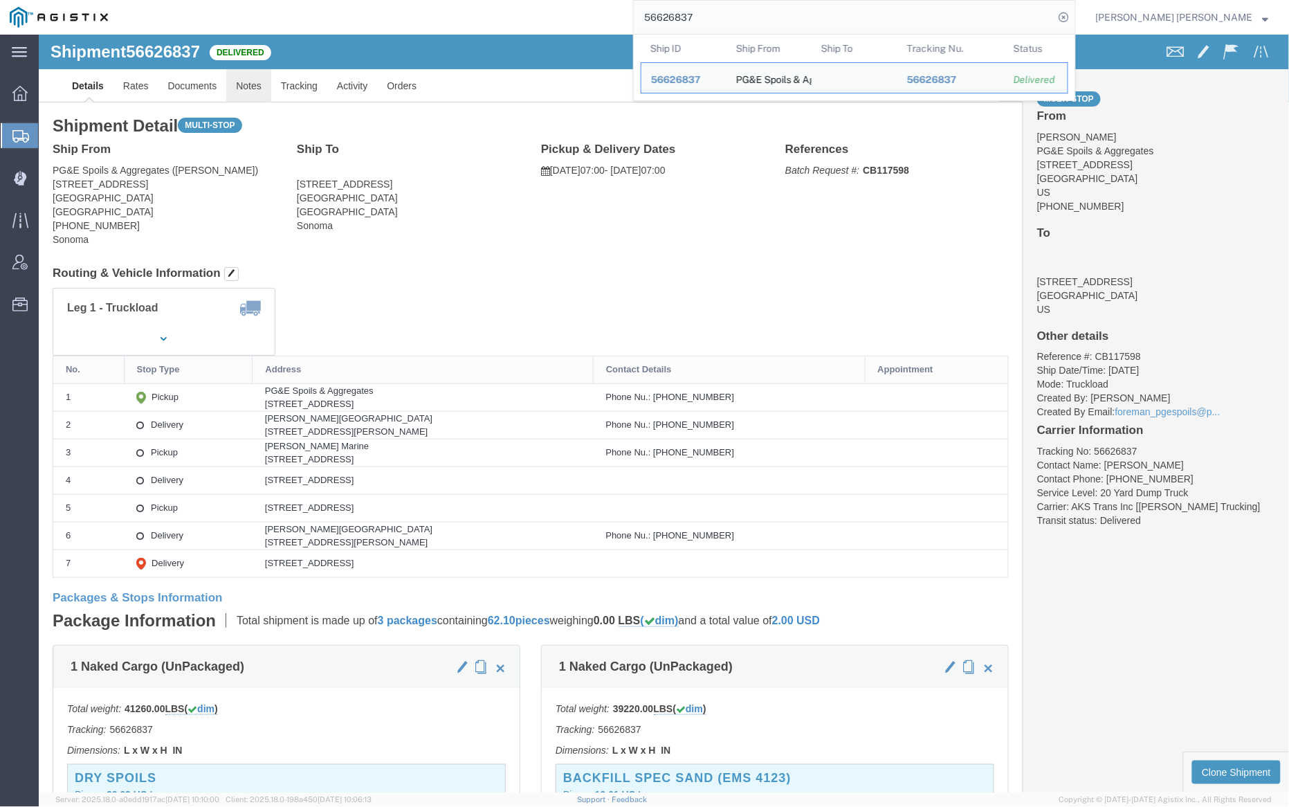
click link "Notes"
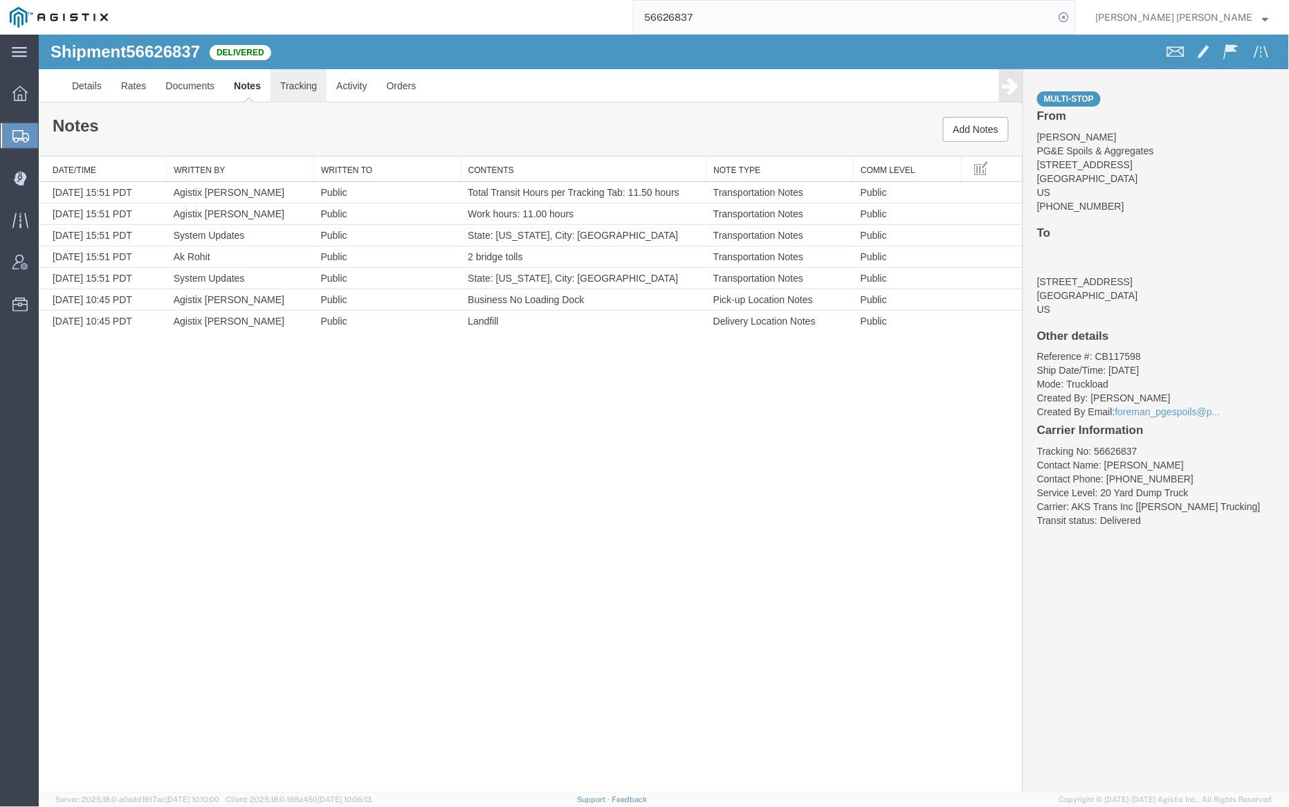
click at [302, 91] on link "Tracking" at bounding box center [298, 84] width 56 height 33
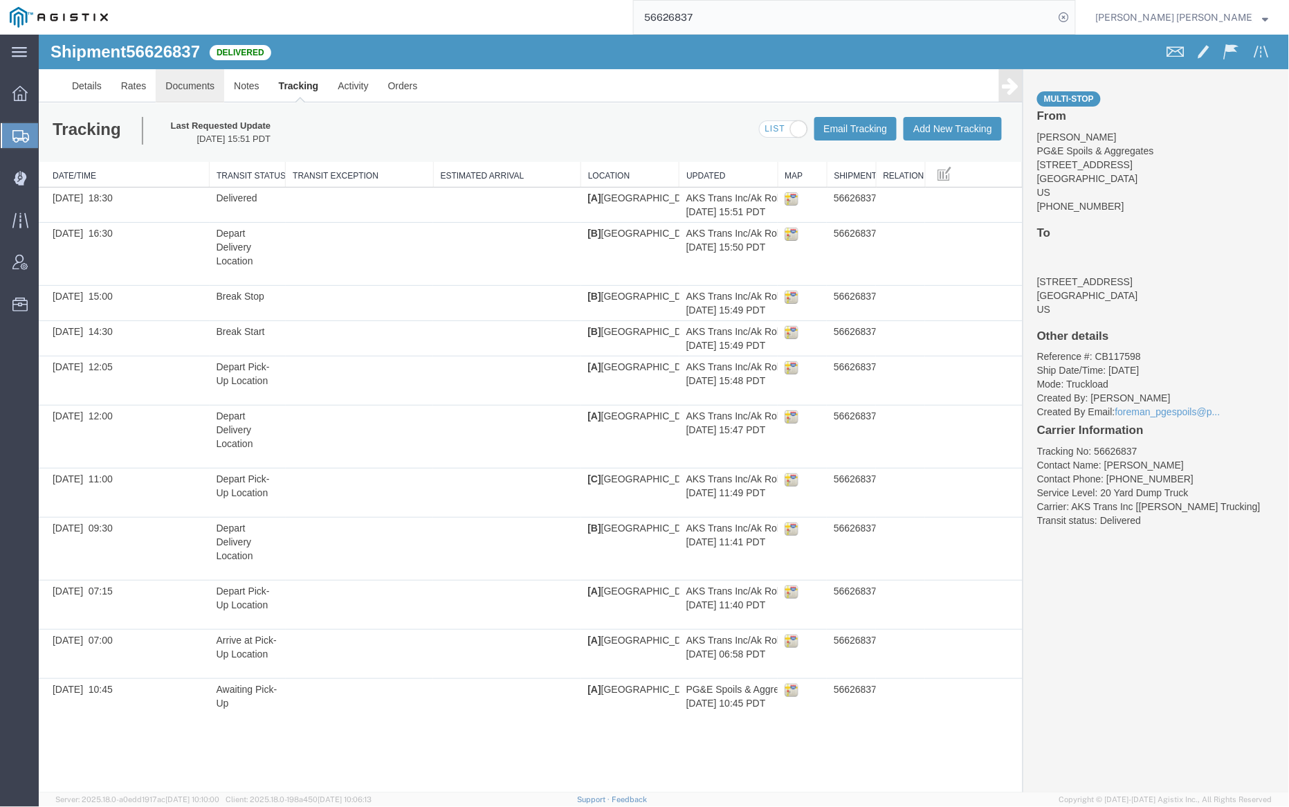
click at [205, 74] on link "Documents" at bounding box center [189, 84] width 68 height 33
